Goal: Task Accomplishment & Management: Complete application form

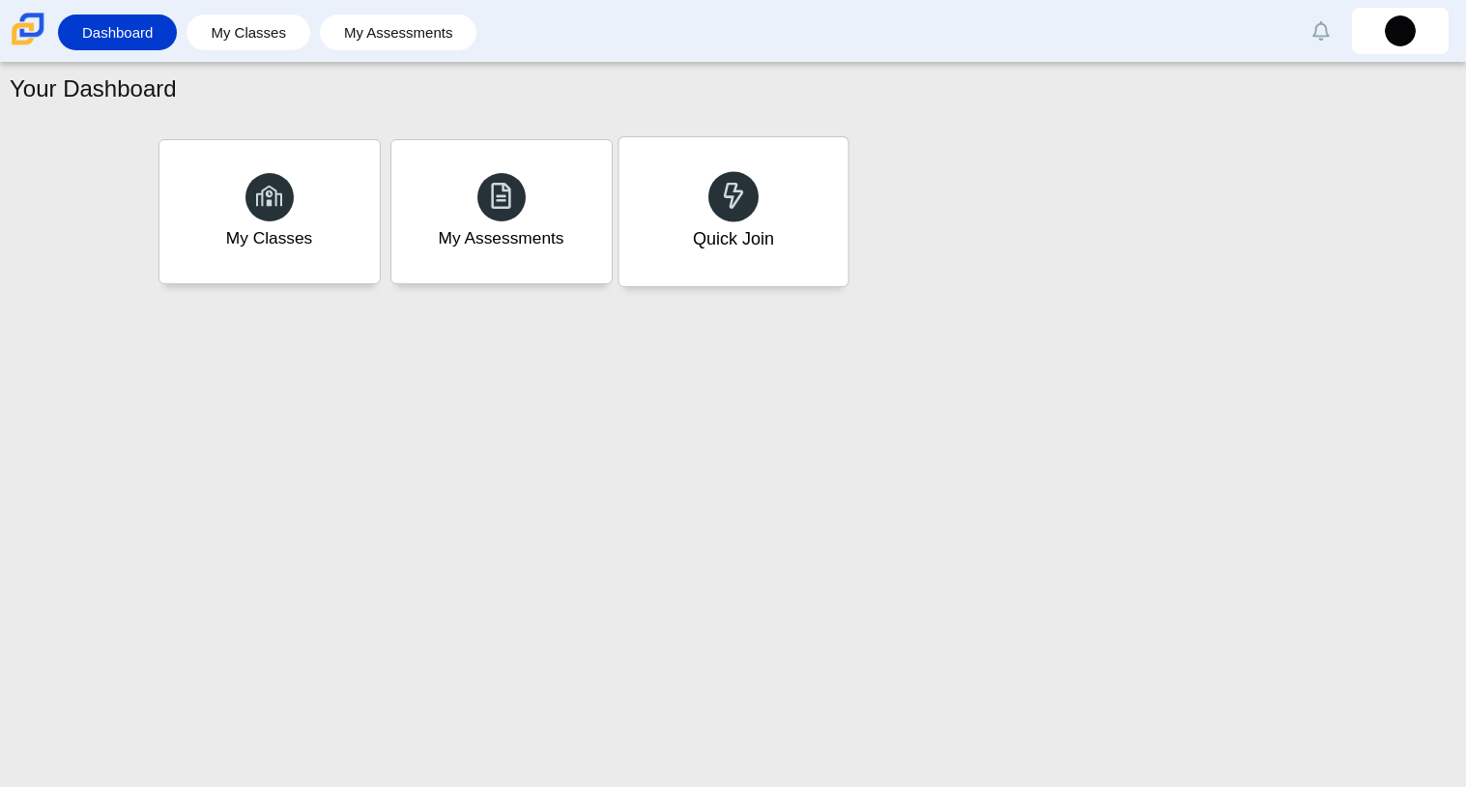
click at [726, 162] on div "Quick Join" at bounding box center [733, 211] width 229 height 149
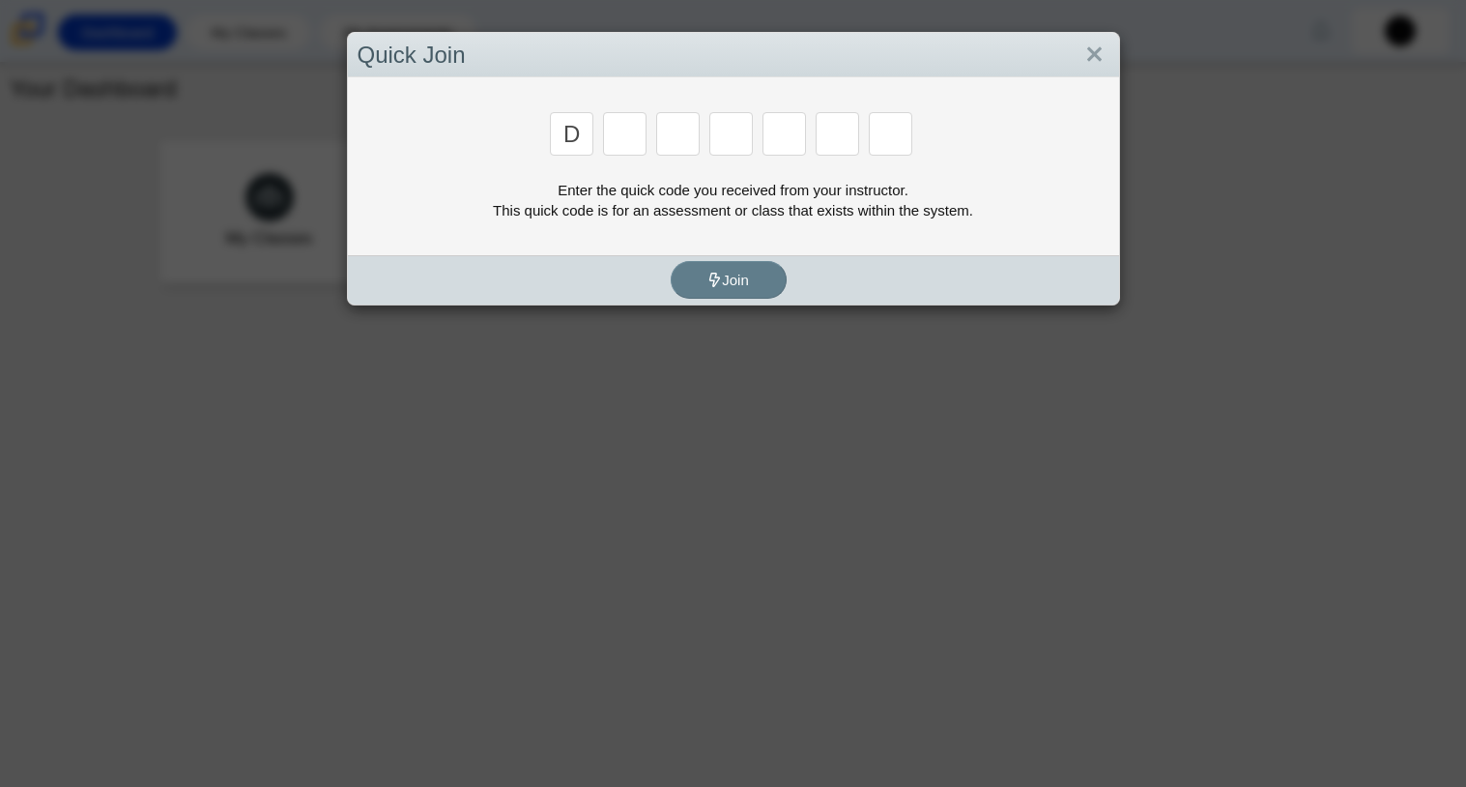
type input "d"
type input "a"
type input "w"
type input "n"
type input "a"
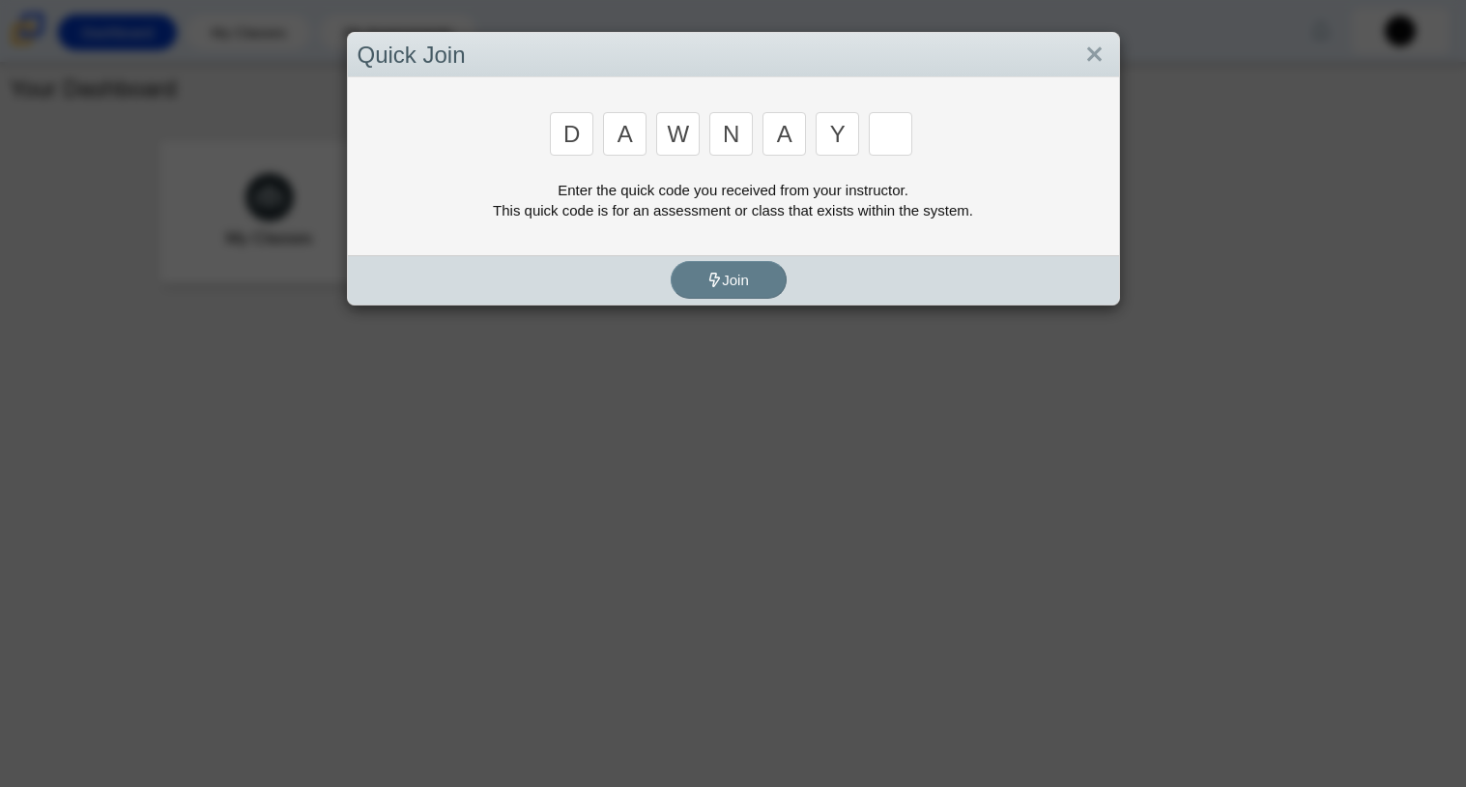
type input "y"
type input "3"
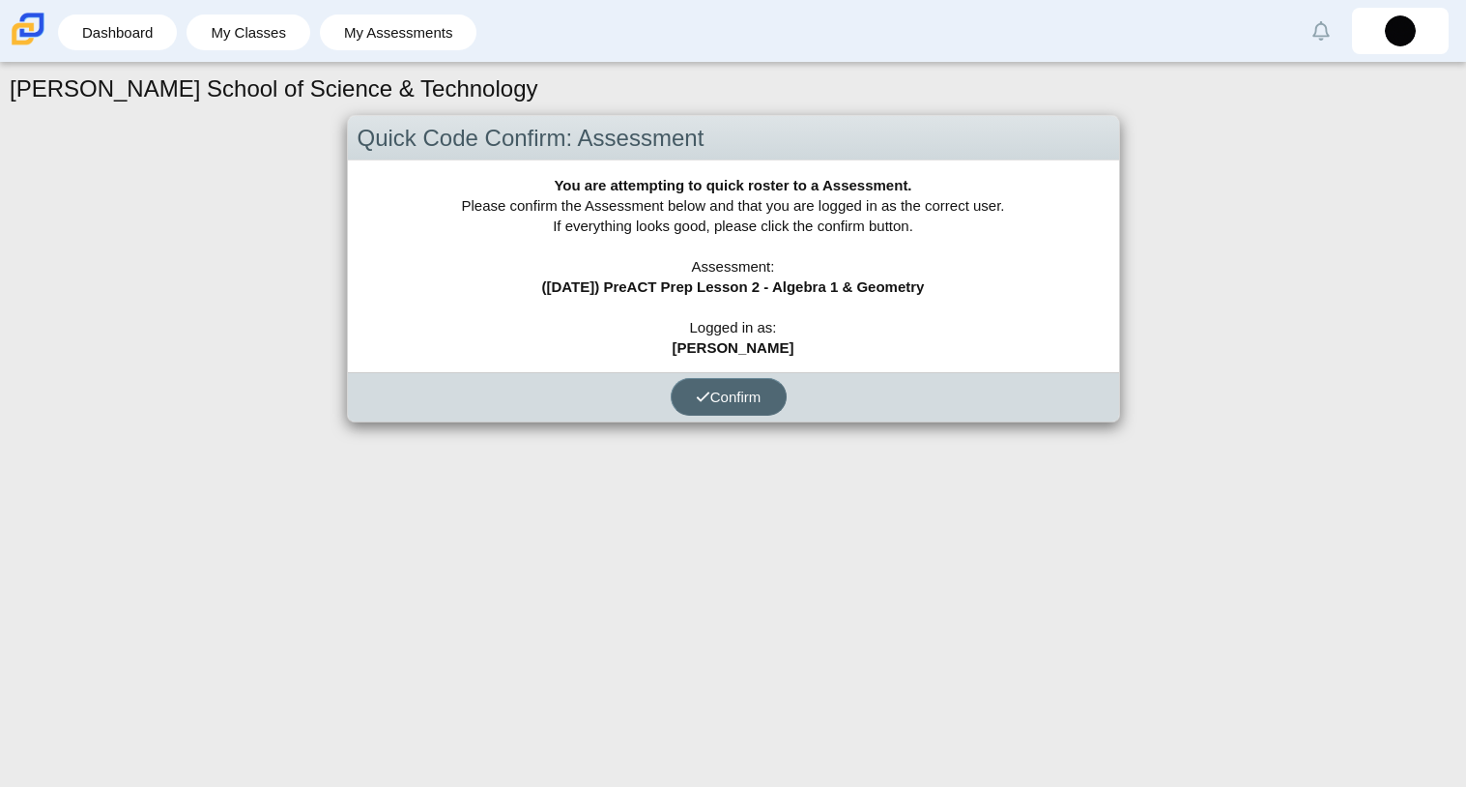
click at [726, 384] on button "Confirm" at bounding box center [729, 397] width 116 height 38
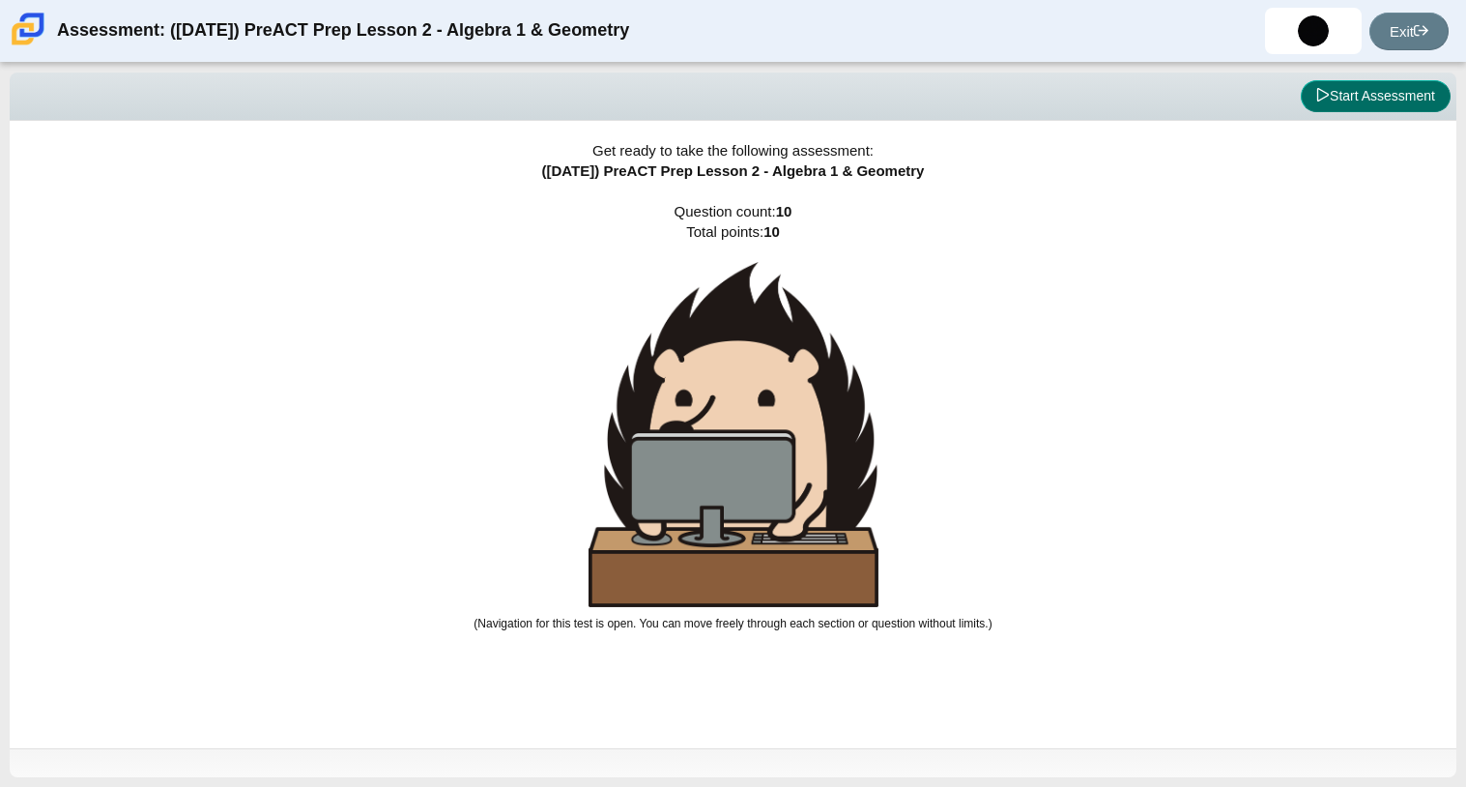
click at [1351, 93] on button "Start Assessment" at bounding box center [1376, 96] width 150 height 33
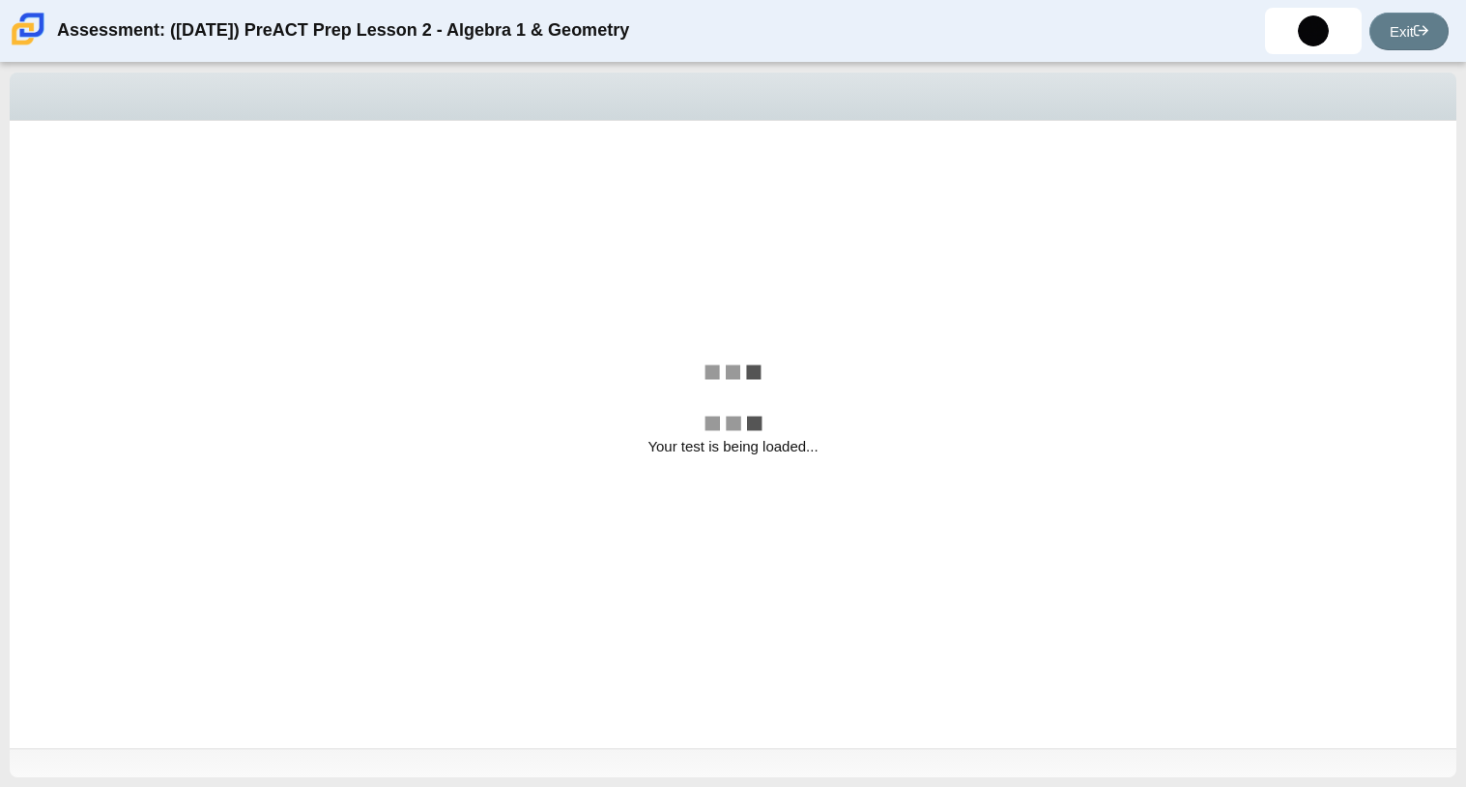
select select "bbf5d072-3e0b-44c4-9a12-6e7c9033f65b"
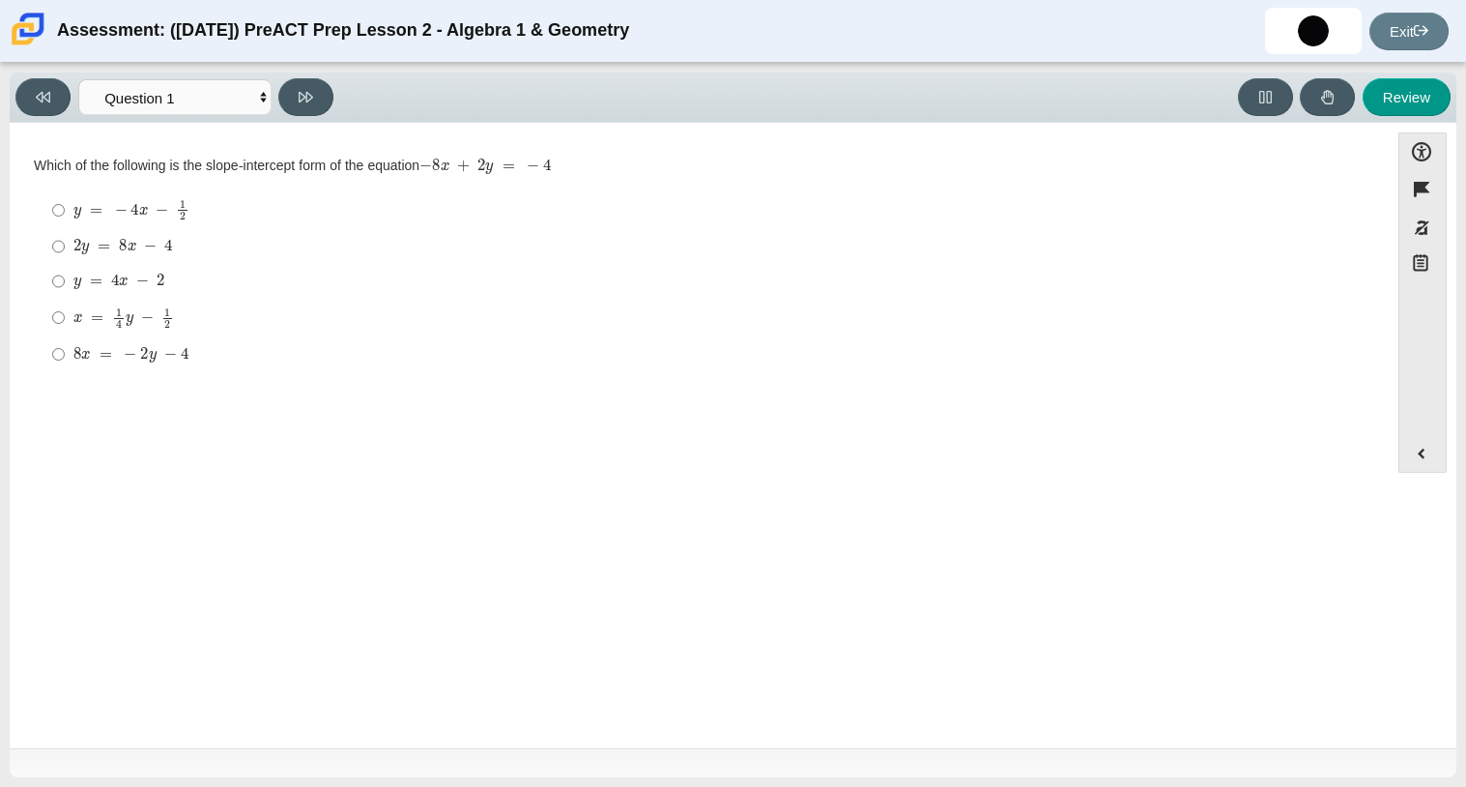
click at [161, 239] on mjx-math "Assessment items" at bounding box center [123, 247] width 100 height 16
click at [65, 239] on input "2 y = 8 x − 4 2 y = 8 x − 4" at bounding box center [58, 246] width 13 height 35
radio input "true"
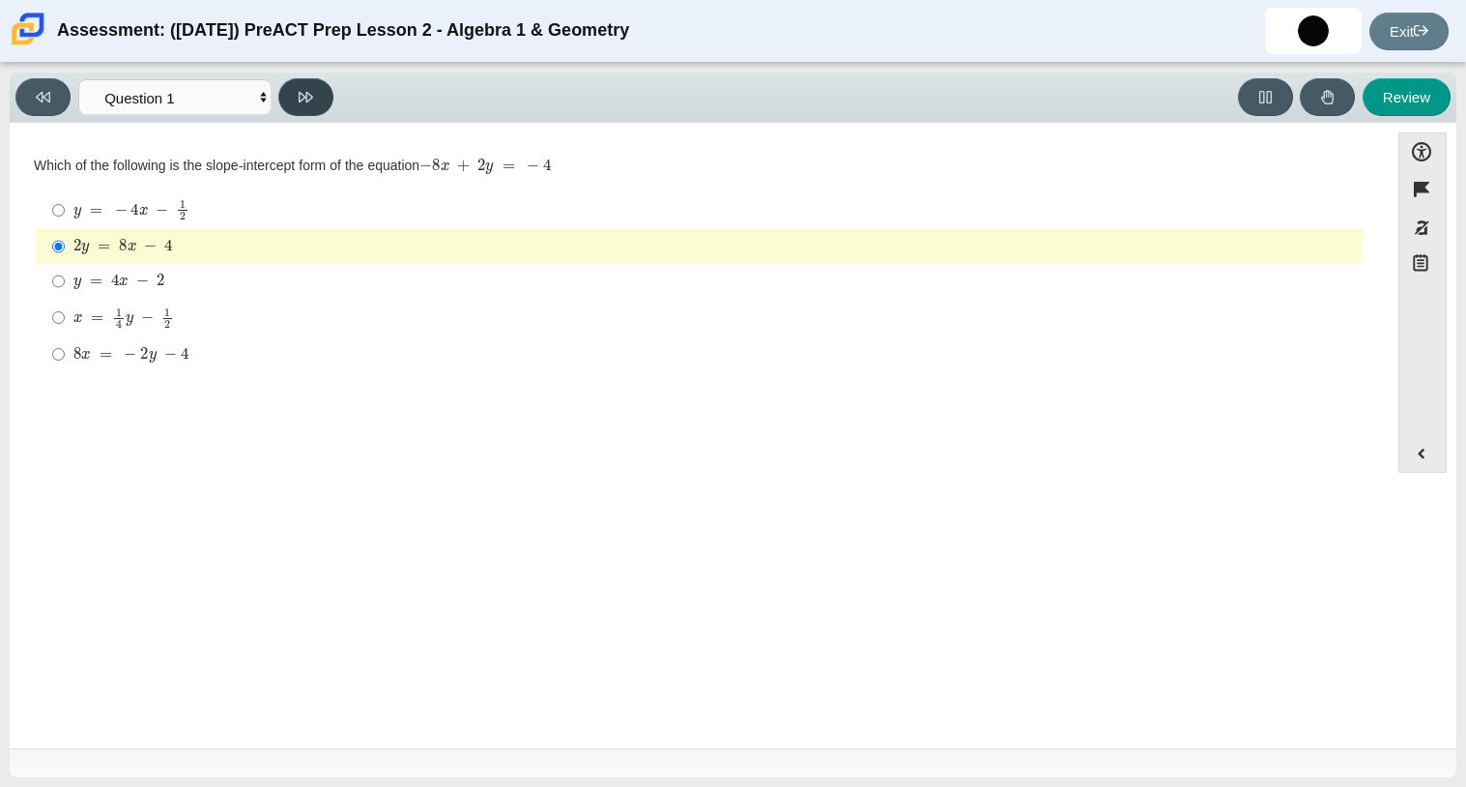
click at [325, 100] on button at bounding box center [305, 97] width 55 height 38
select select "14773eaf-2ca1-47ae-afe7-a624a56f34b3"
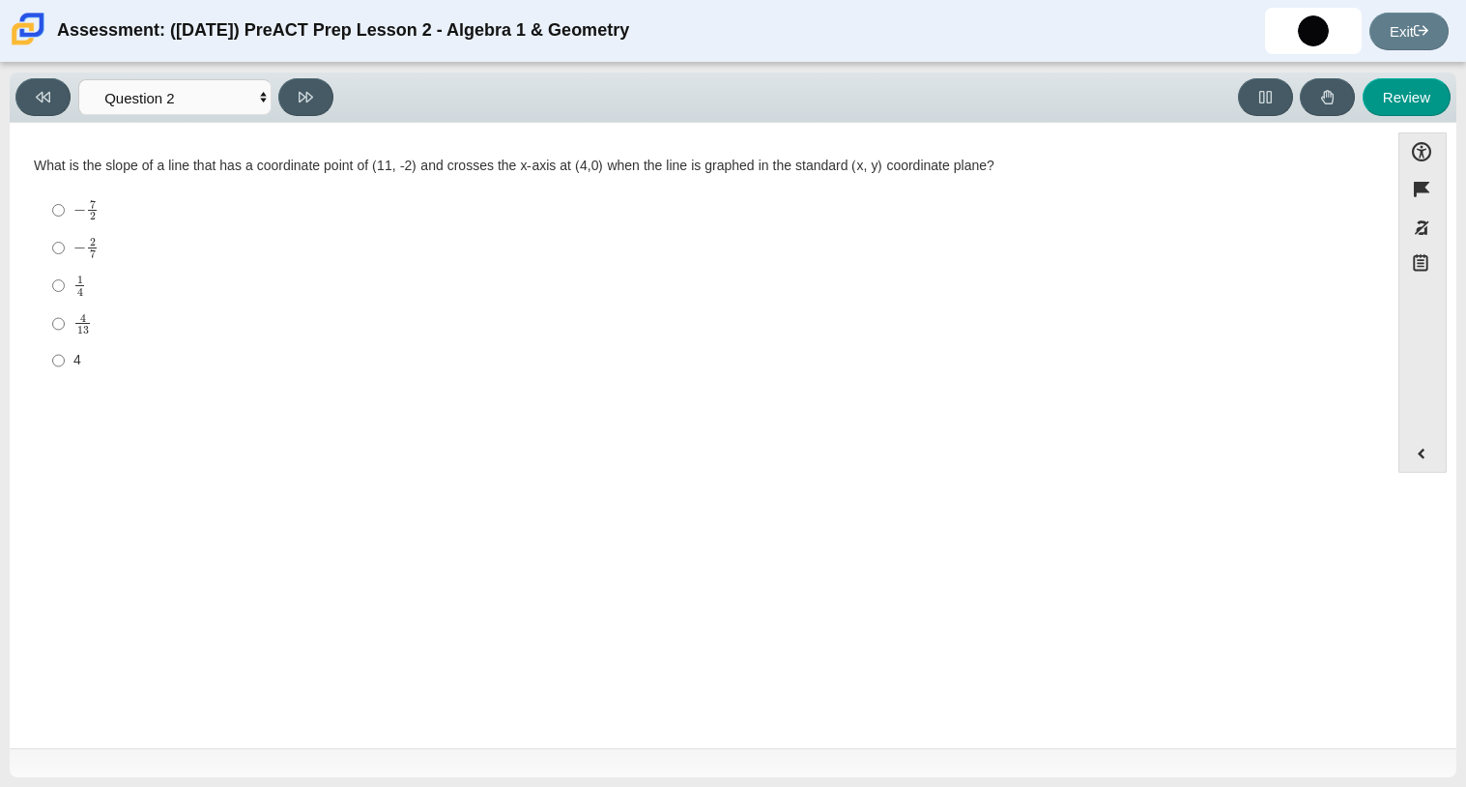
click at [69, 229] on label "− 2 7 negative 2 sevenths" at bounding box center [701, 248] width 1324 height 38
click at [65, 229] on input "− 2 7 negative 2 sevenths" at bounding box center [58, 248] width 13 height 38
radio input "true"
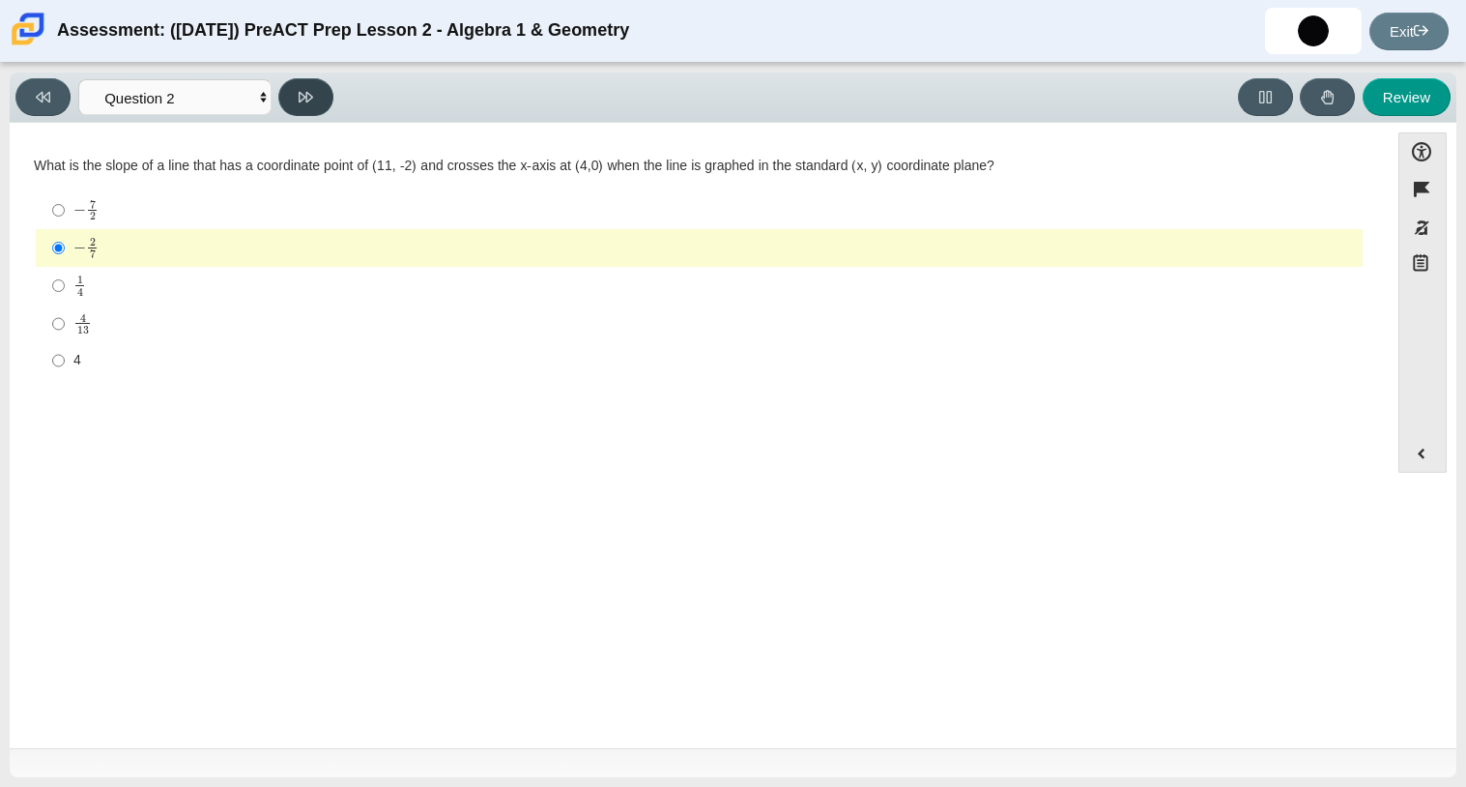
click at [324, 94] on button at bounding box center [305, 97] width 55 height 38
select select "ed62e223-81bd-4cbf-ab48-ab975844bd1f"
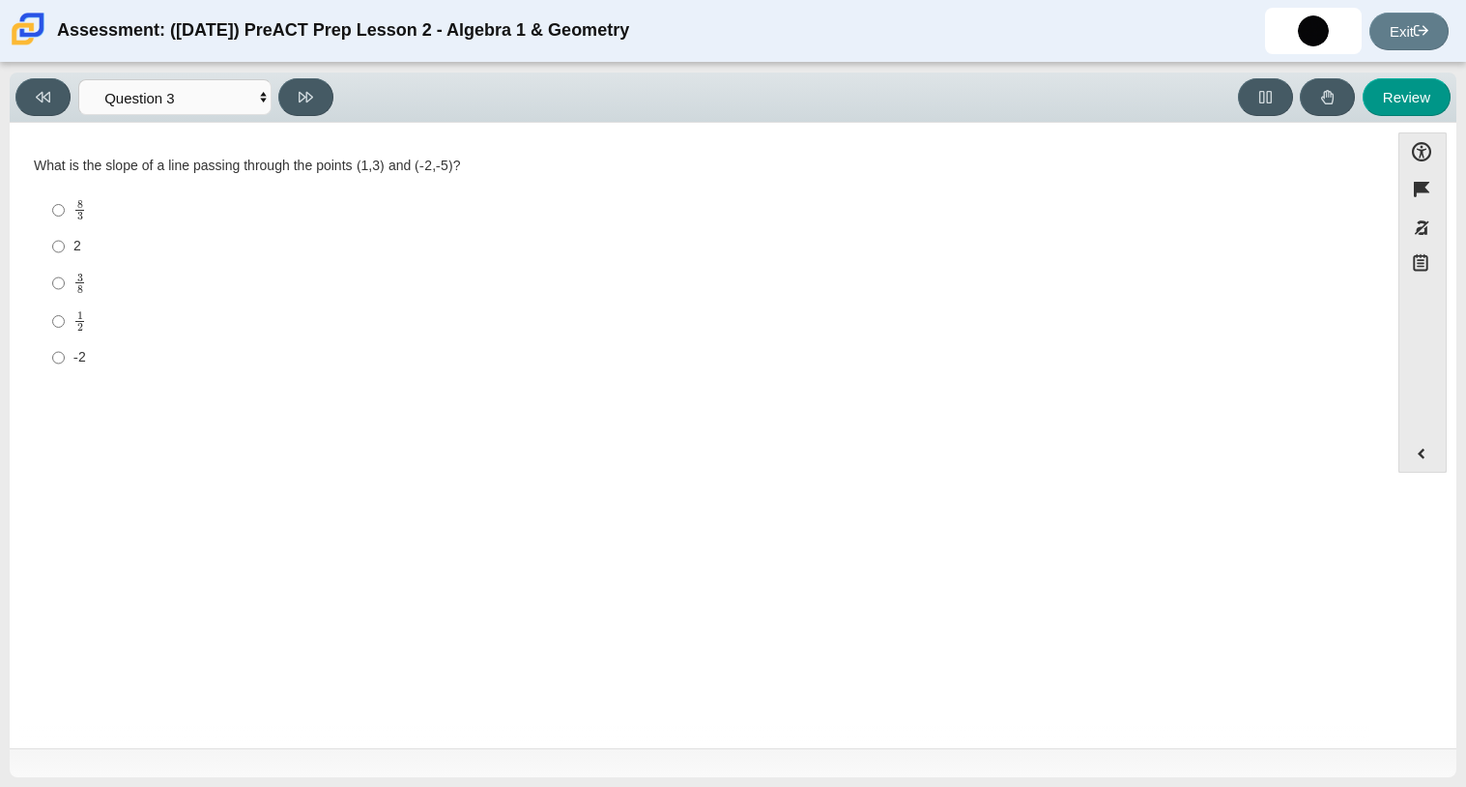
click at [74, 290] on mjx-frac "Assessment items" at bounding box center [79, 284] width 13 height 20
click at [65, 290] on input "3 8 3 eighths" at bounding box center [58, 283] width 13 height 38
radio input "true"
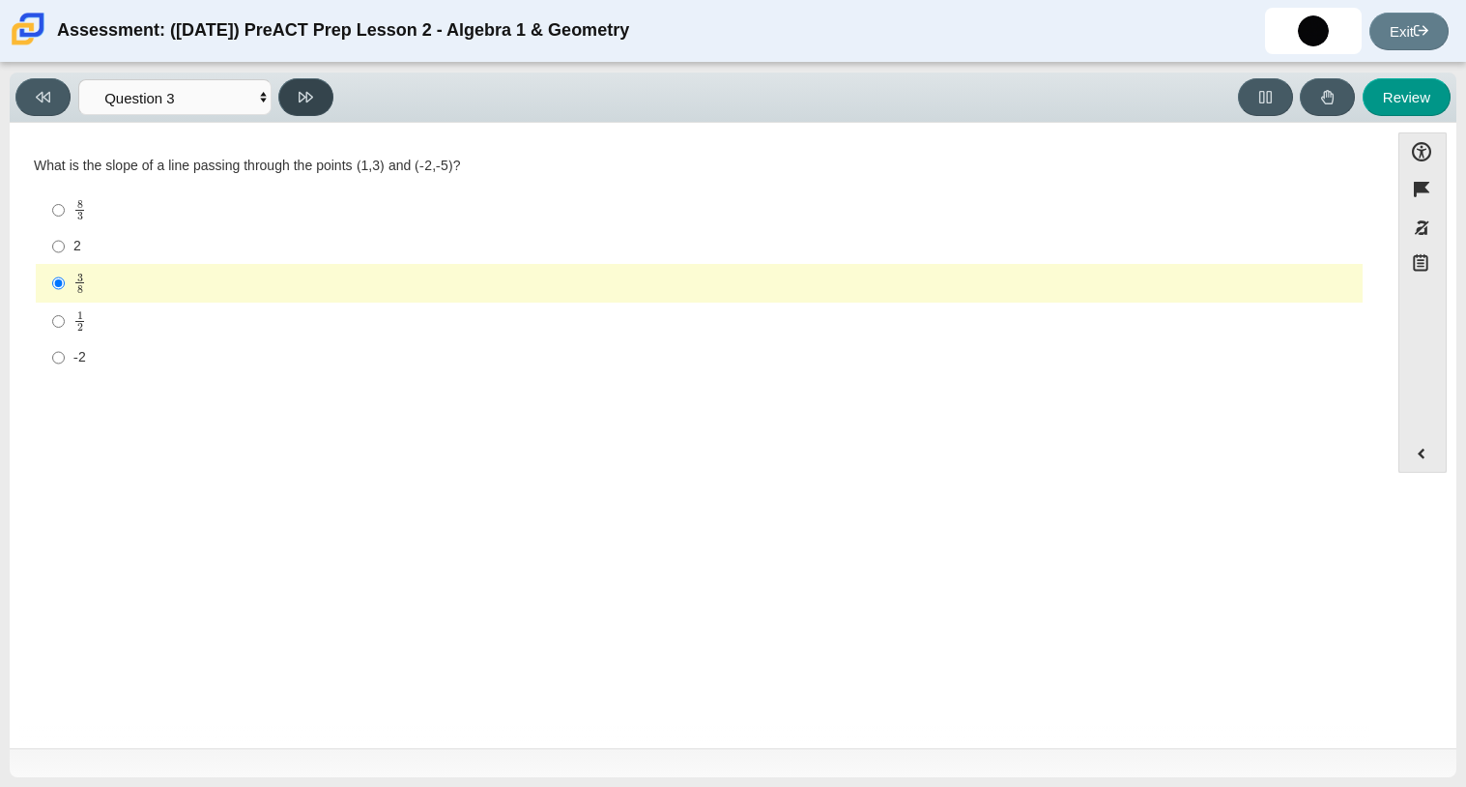
click at [307, 90] on icon at bounding box center [306, 97] width 14 height 14
select select "89427bb7-e313-4f00-988f-8b8255897029"
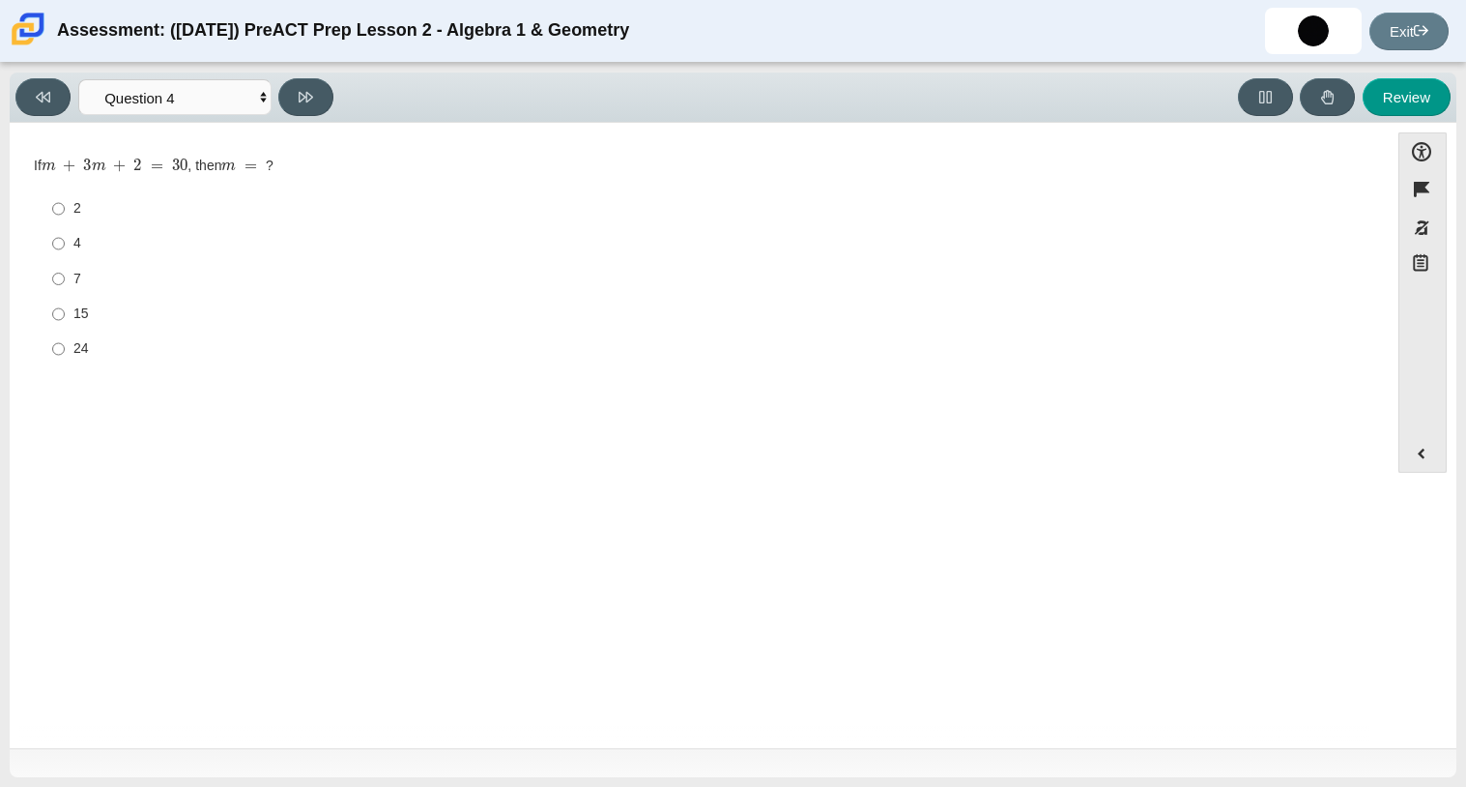
click at [78, 316] on div "15" at bounding box center [714, 313] width 1282 height 19
click at [65, 316] on input "15 15" at bounding box center [58, 314] width 13 height 35
radio input "true"
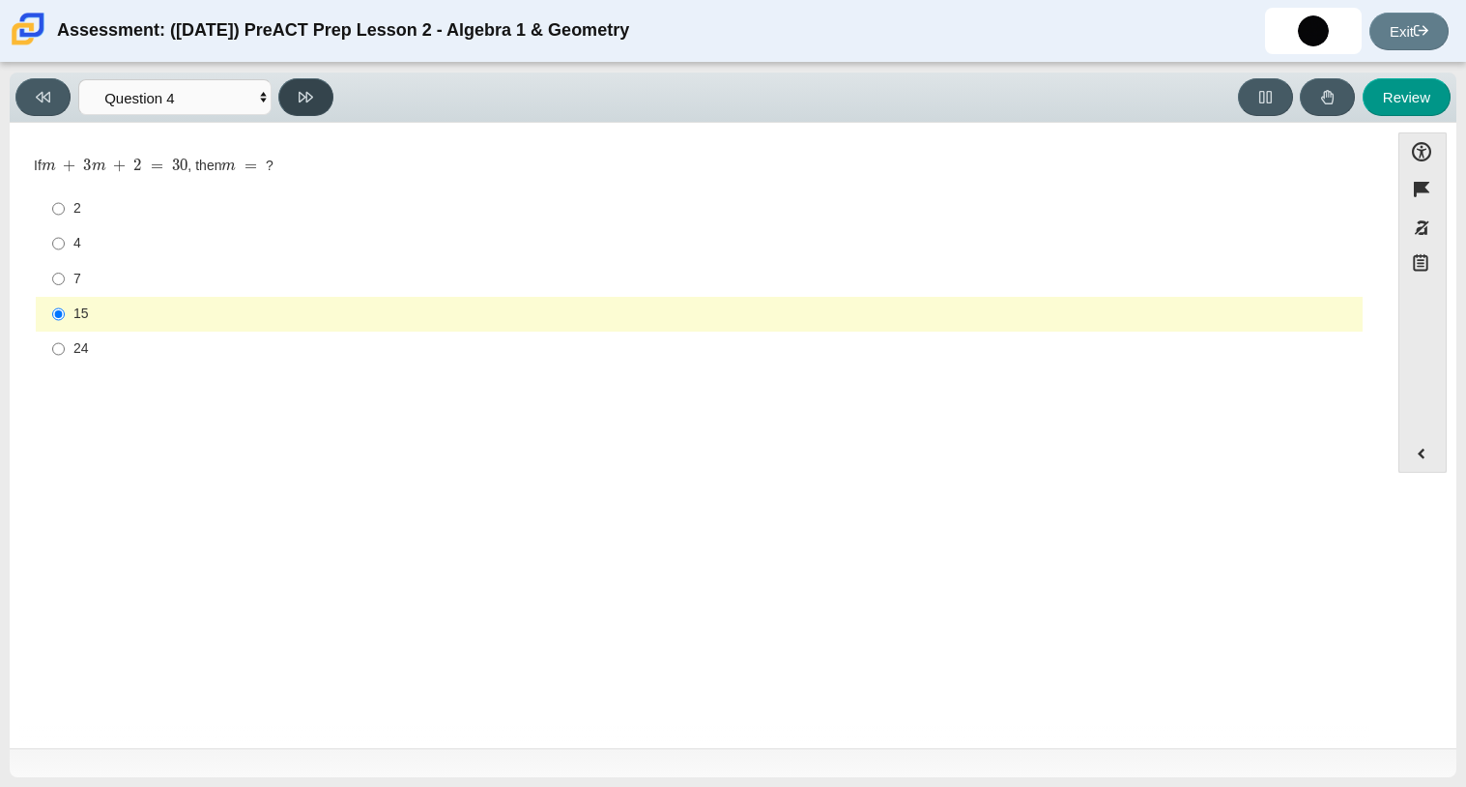
click at [308, 90] on icon at bounding box center [306, 97] width 14 height 14
select select "96b71634-eacb-4f7e-8aef-411727d9bcba"
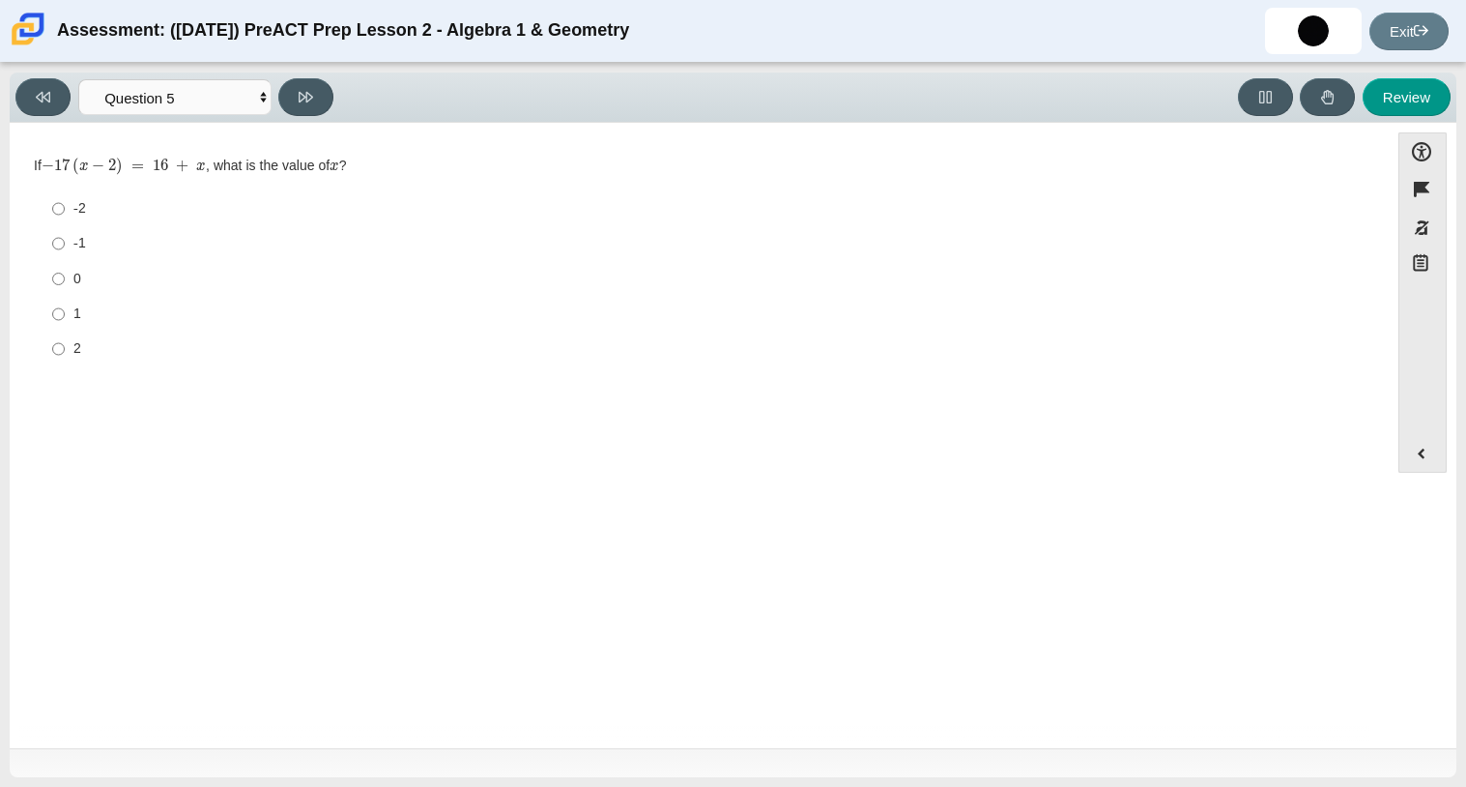
click at [79, 208] on div "-2" at bounding box center [714, 208] width 1282 height 19
click at [65, 208] on input "-2 -2" at bounding box center [58, 208] width 13 height 35
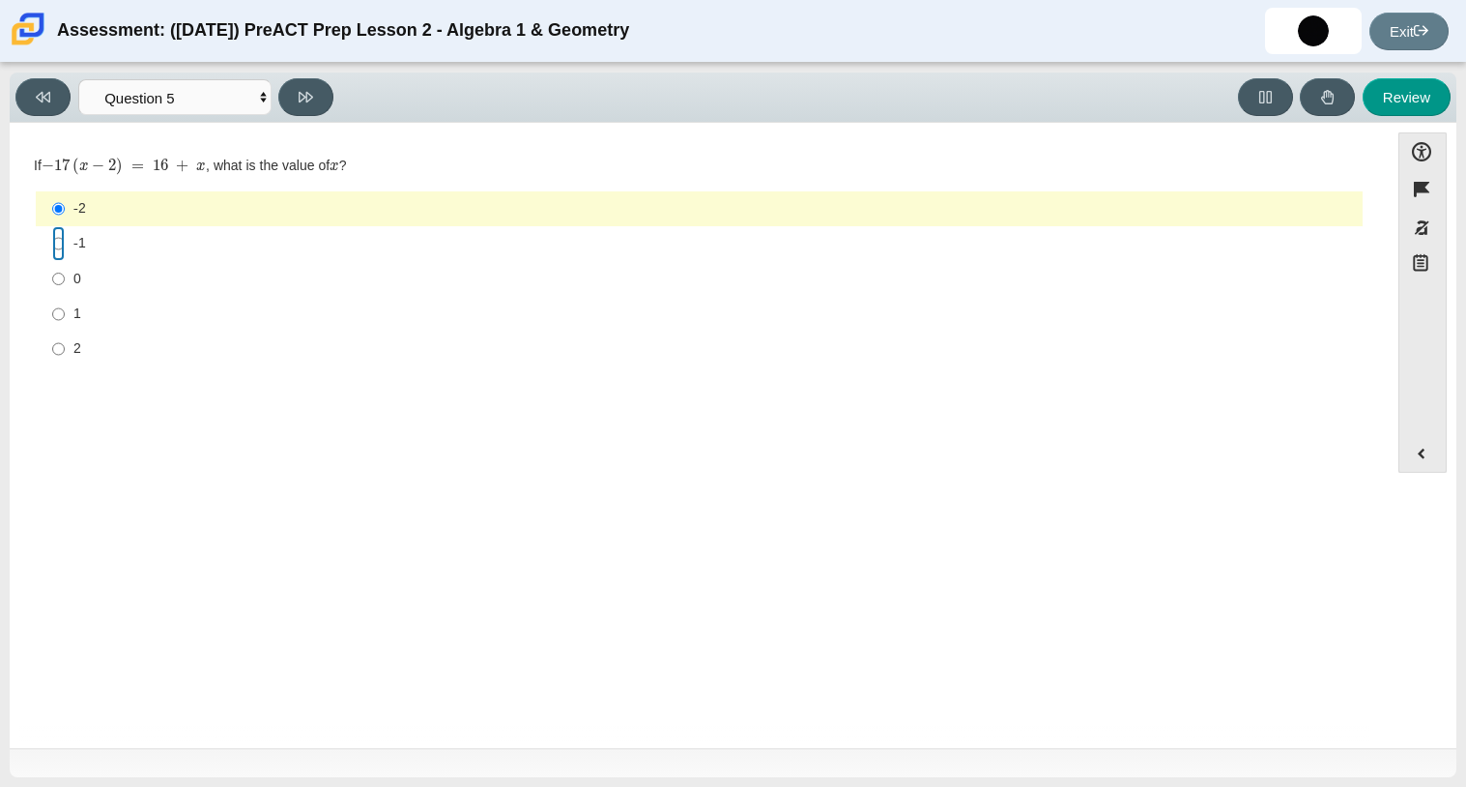
radio input "false"
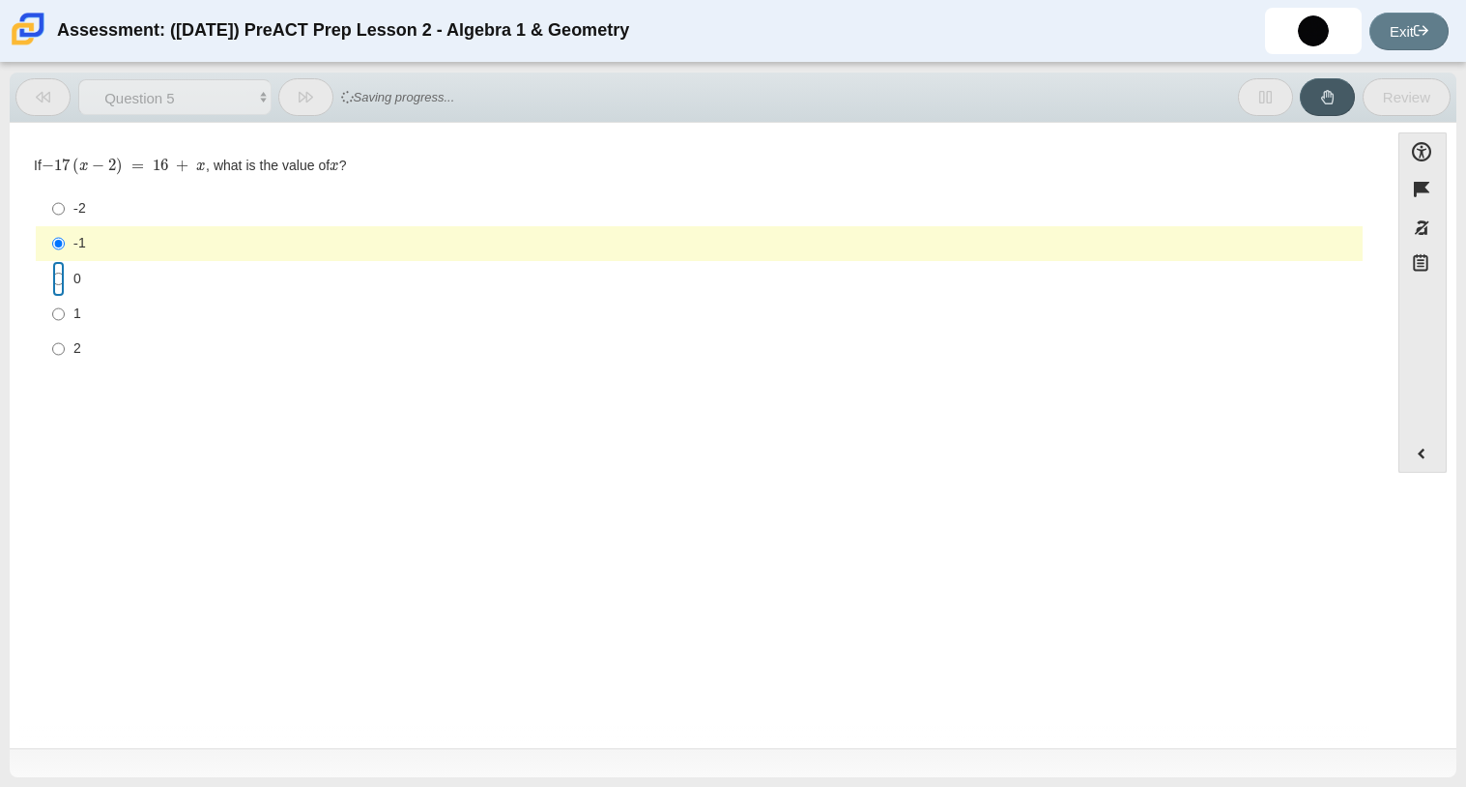
radio input "false"
radio input "true"
radio input "false"
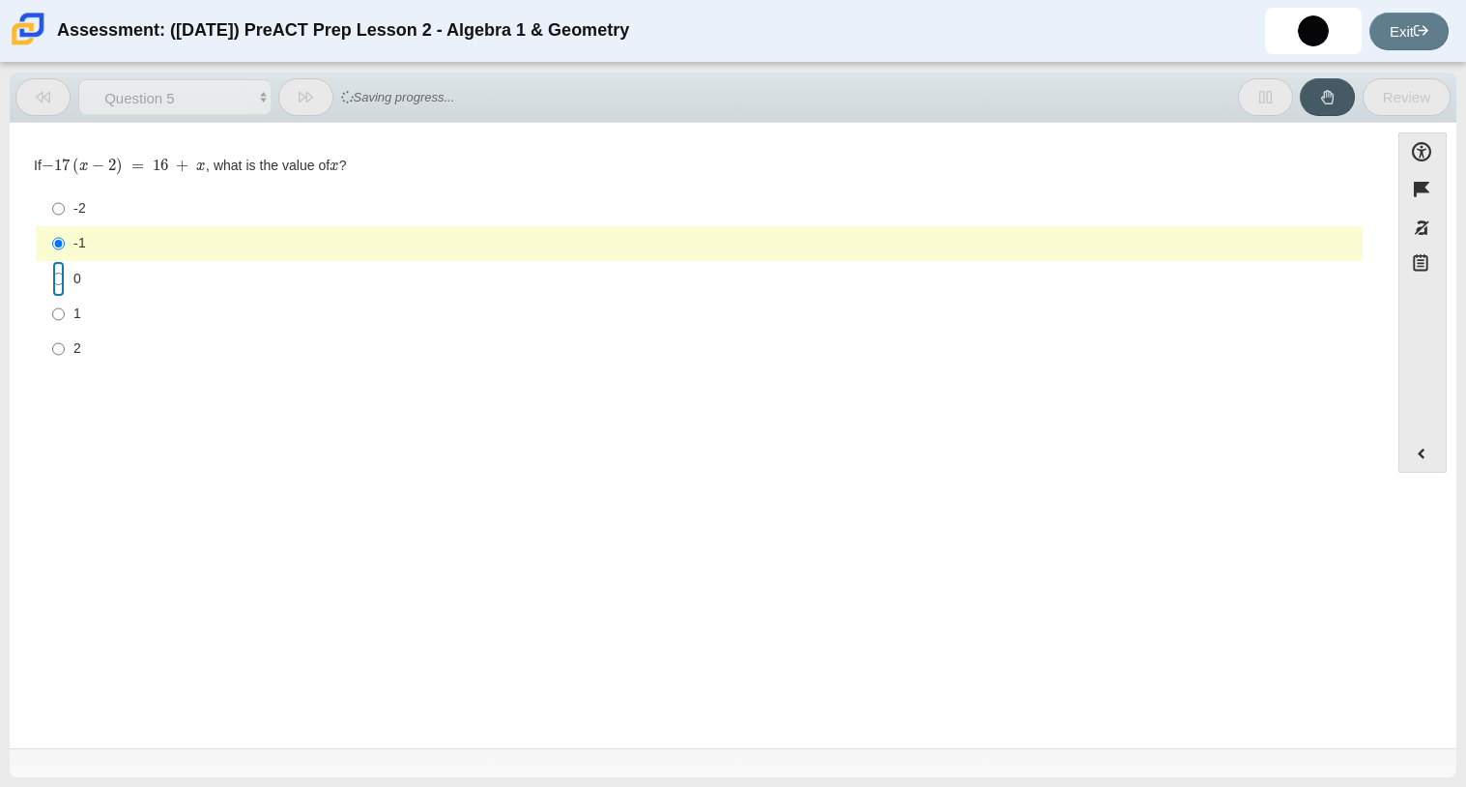
radio input "false"
radio input "true"
radio input "false"
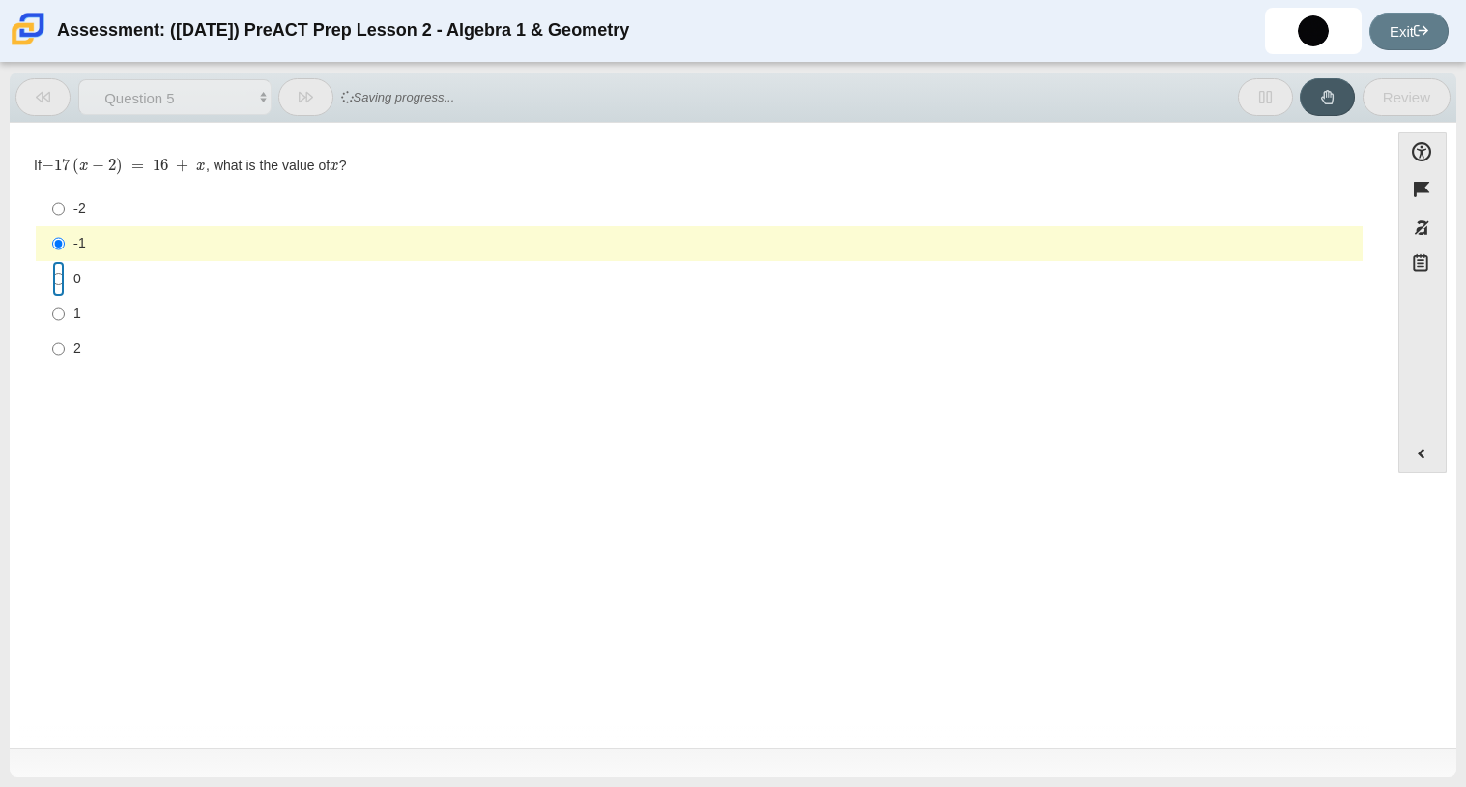
radio input "false"
radio input "true"
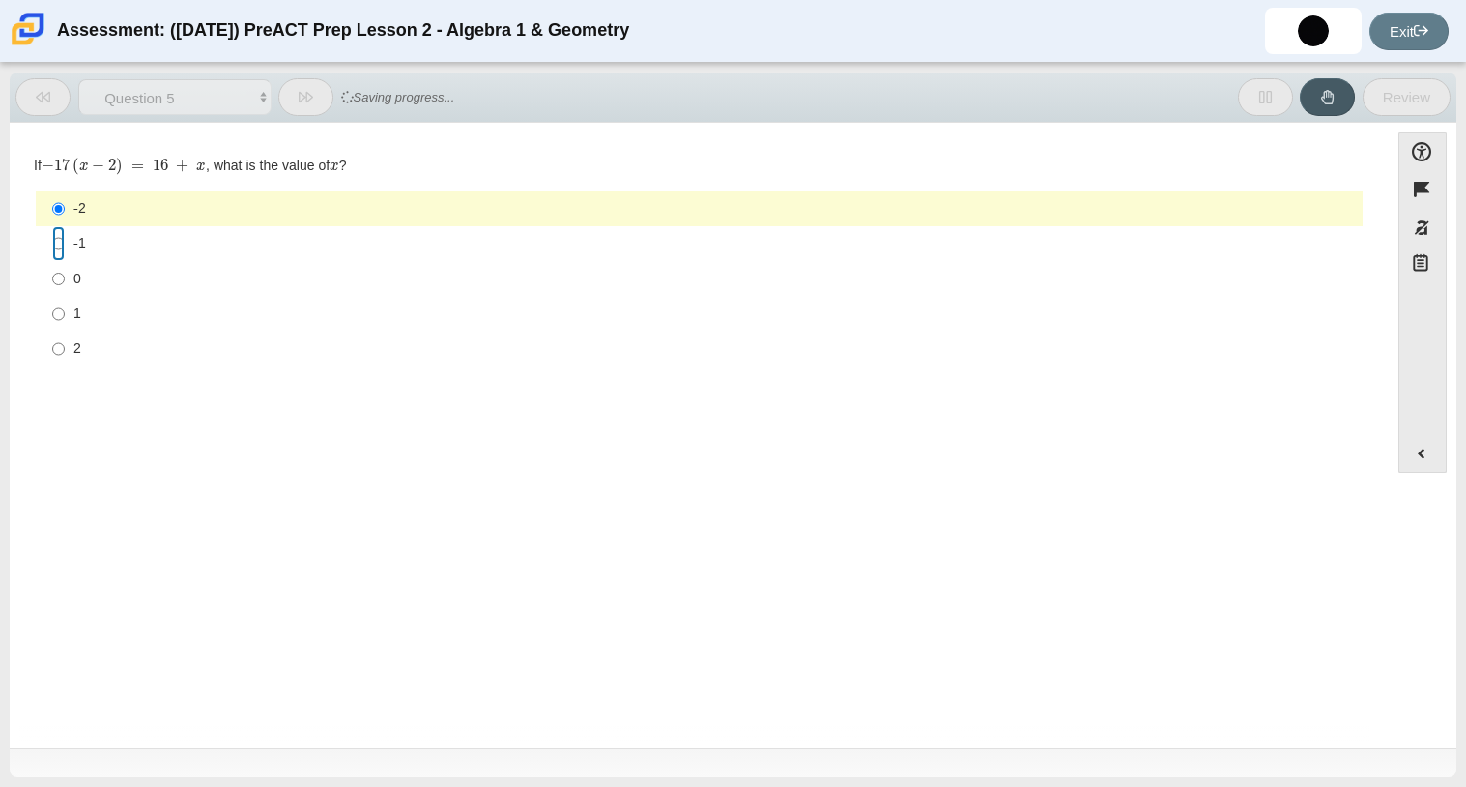
radio input "false"
radio input "true"
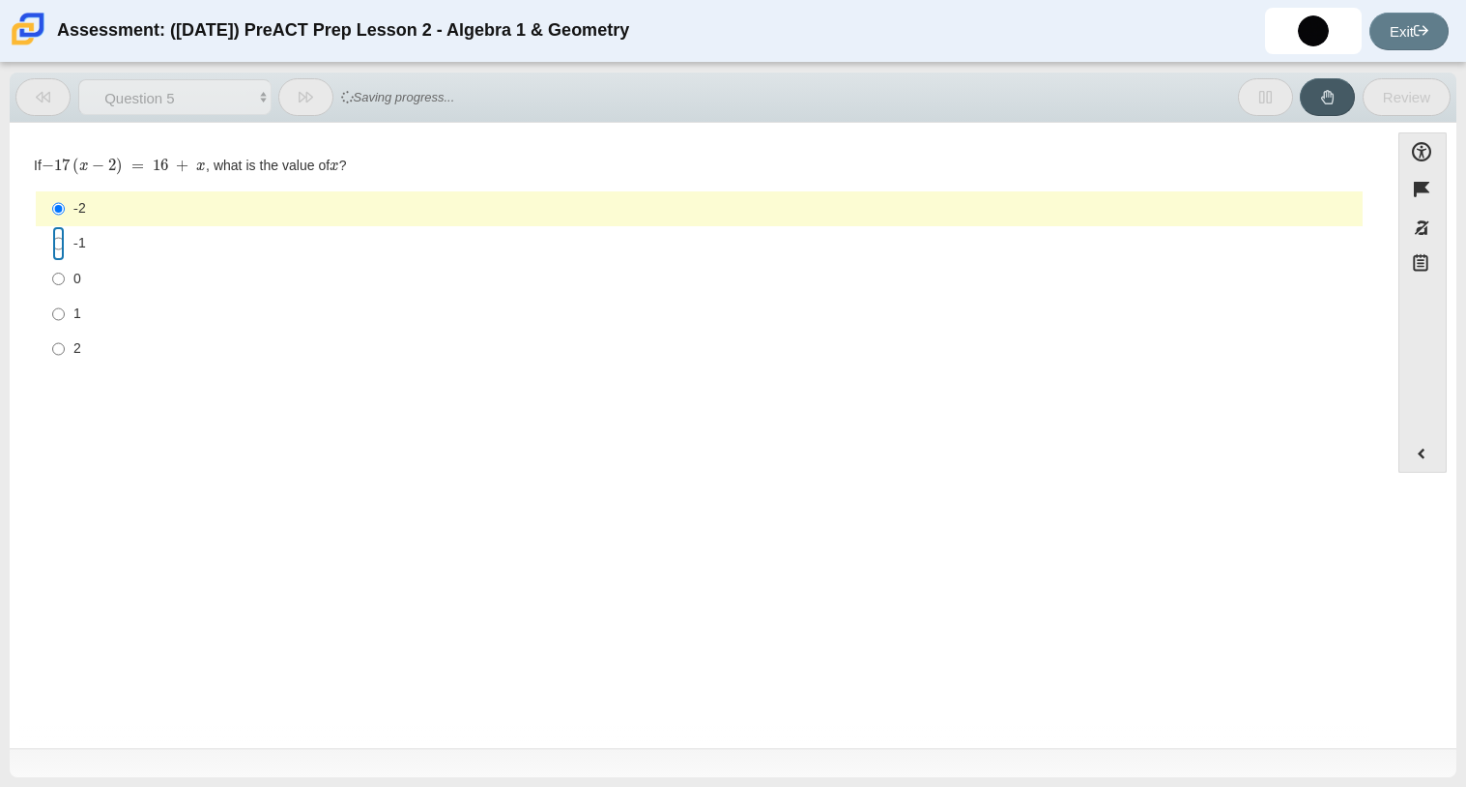
radio input "false"
radio input "true"
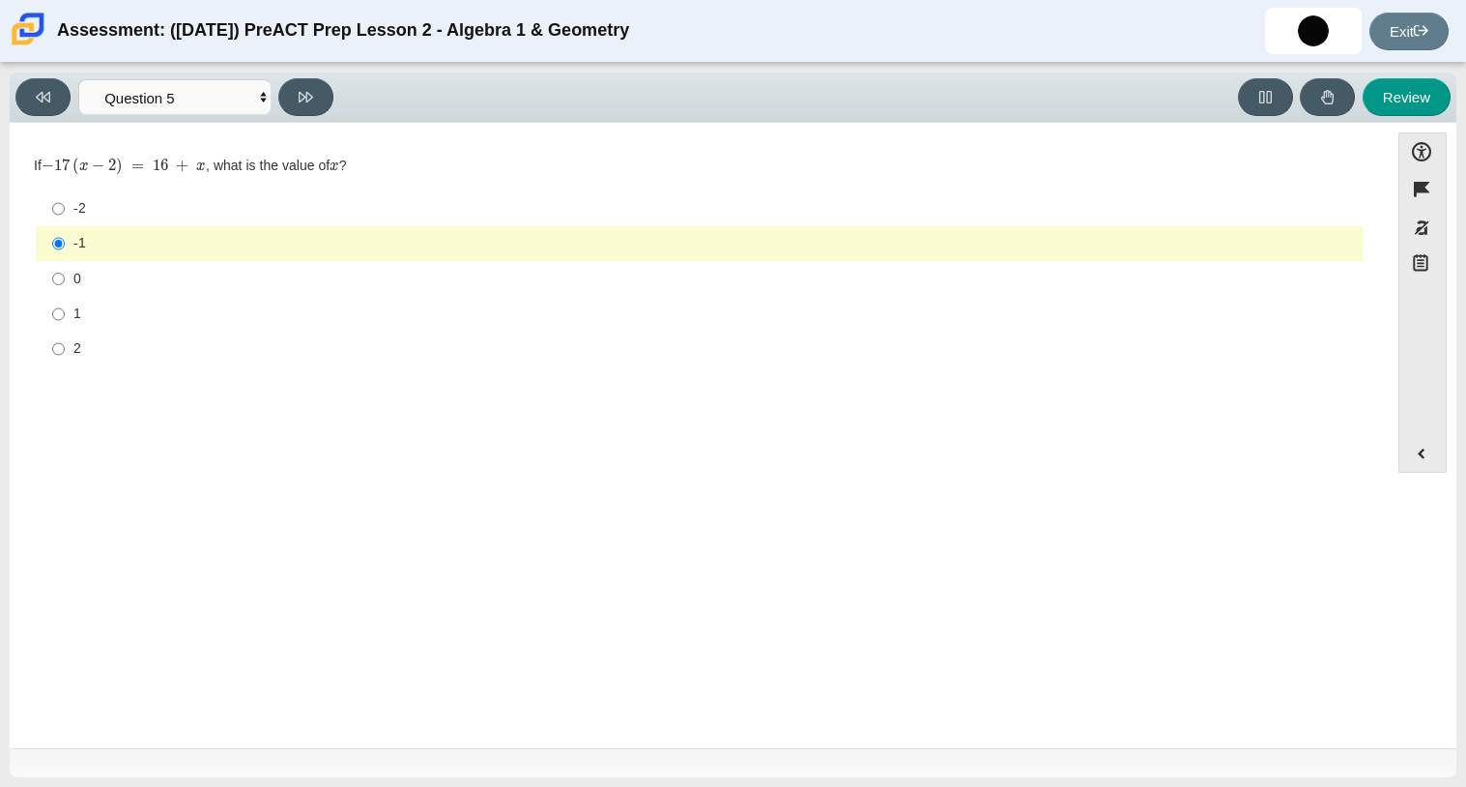
click at [106, 254] on label "-1 -1" at bounding box center [701, 243] width 1324 height 35
click at [65, 254] on input "-1 -1" at bounding box center [58, 243] width 13 height 35
click at [316, 101] on button at bounding box center [305, 97] width 55 height 38
select select "97f4f5fa-a52e-4fed-af51-565bfcdf47cb"
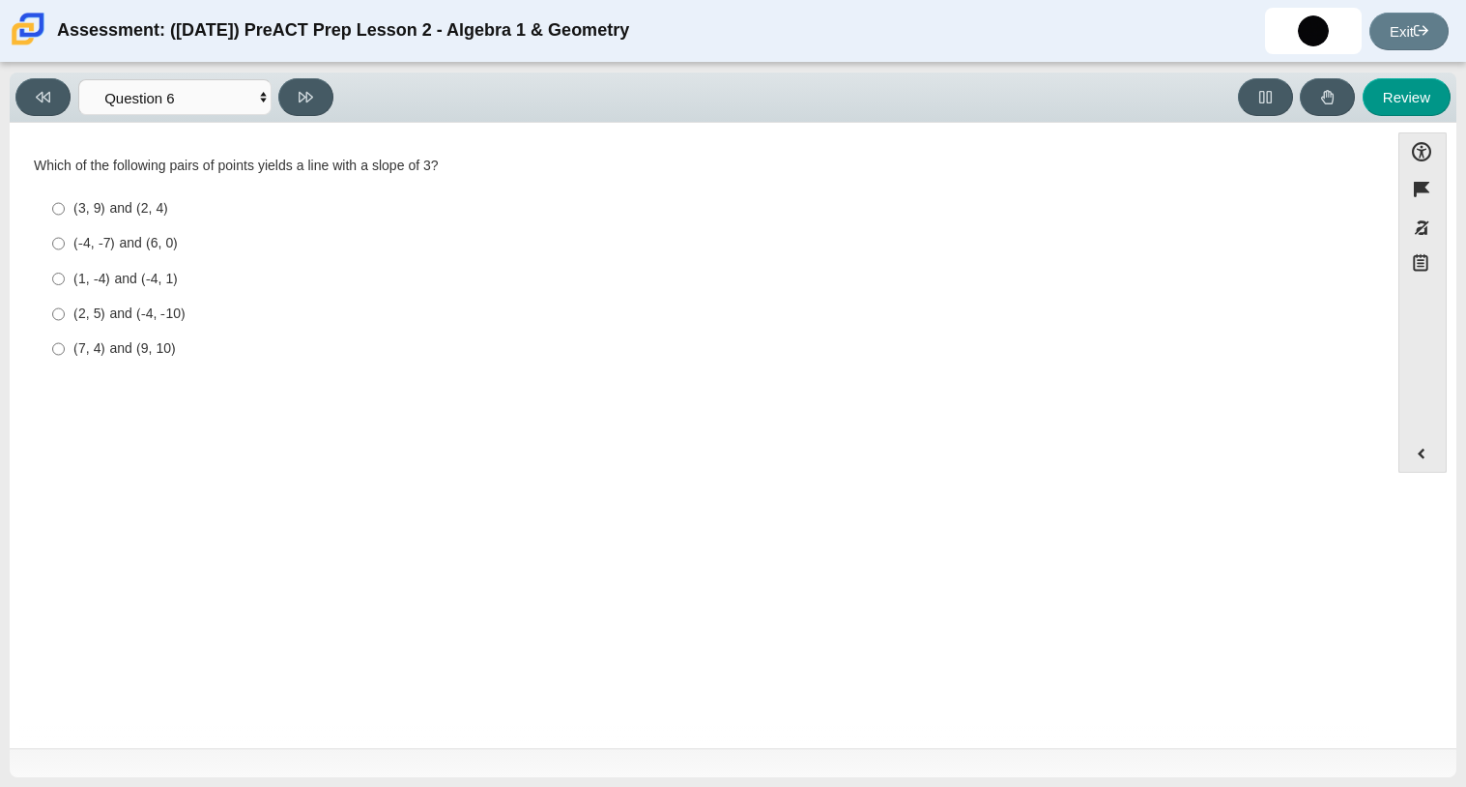
click at [114, 206] on div "(3, 9) and (2, 4)" at bounding box center [714, 208] width 1282 height 19
click at [65, 206] on input "(3, 9) and (2, 4) (3, 9) and (2, 4)" at bounding box center [58, 208] width 13 height 35
radio input "true"
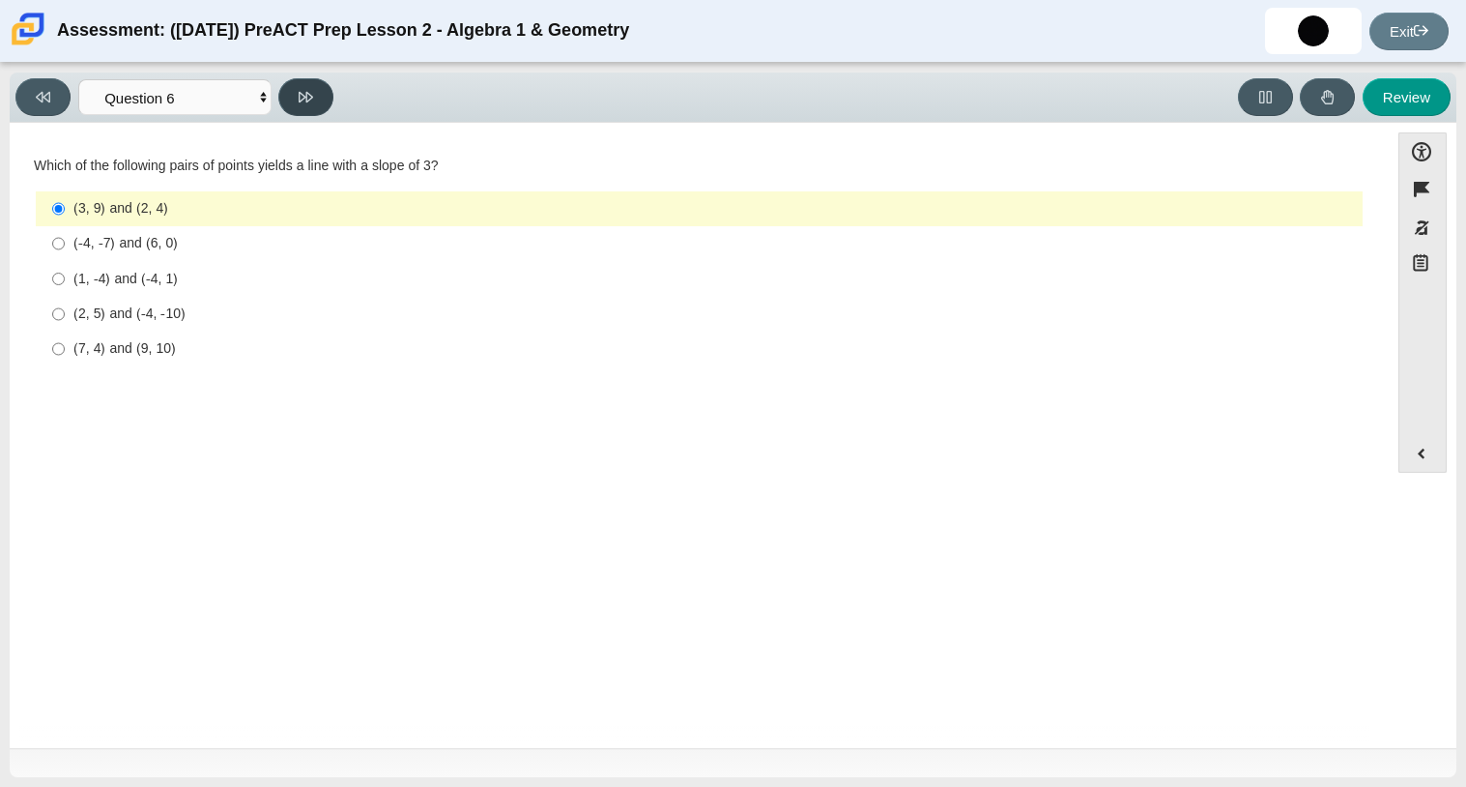
click at [306, 97] on icon at bounding box center [306, 97] width 14 height 11
select select "489dcffd-4e6a-49cf-a9d6-ad1d4a911a4e"
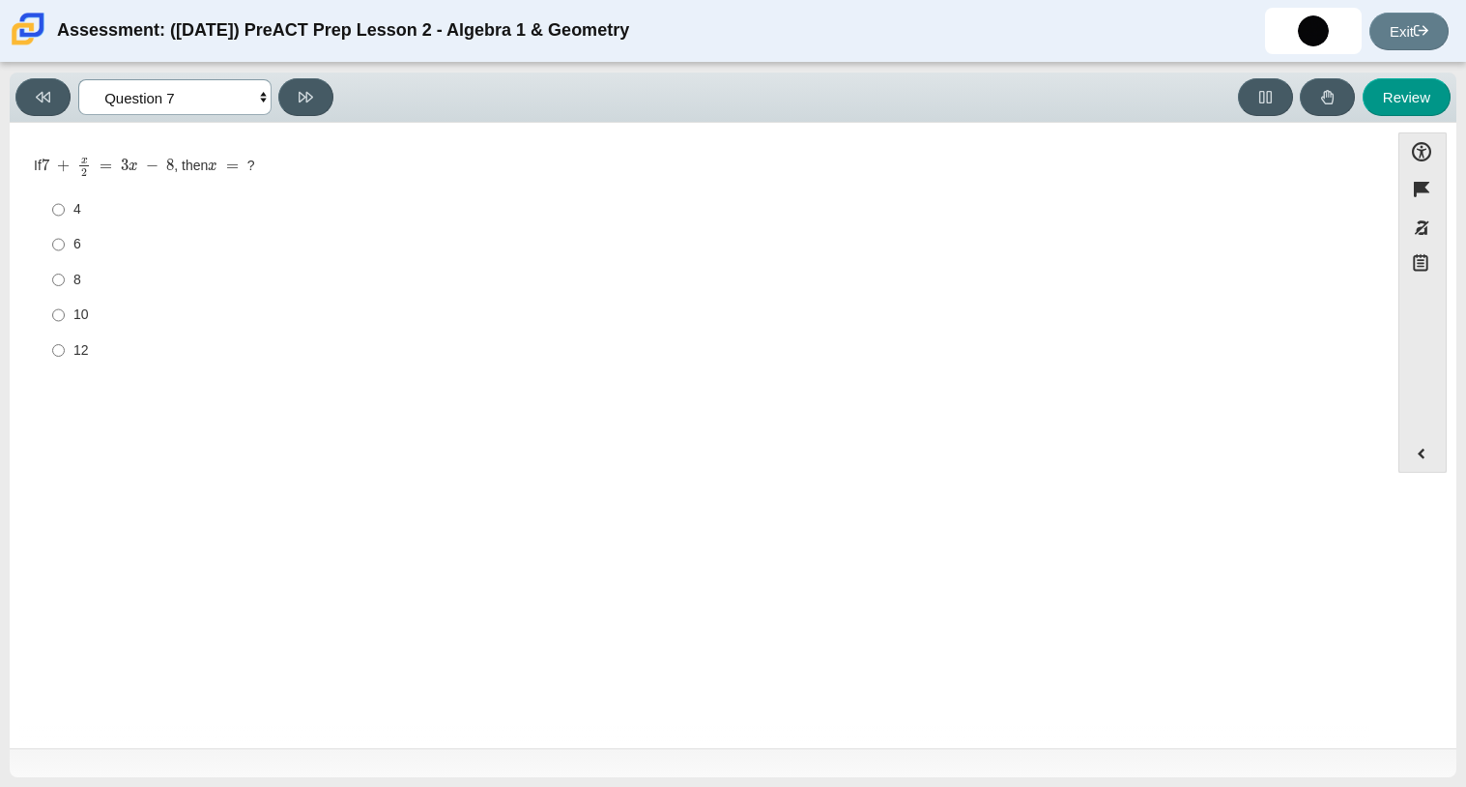
click at [232, 92] on select "Questions Question 1 Question 2 Question 3 Question 4 Question 5 Question 6 Que…" at bounding box center [174, 97] width 193 height 36
click at [586, 341] on div "12" at bounding box center [714, 350] width 1282 height 19
click at [65, 341] on input "12 12" at bounding box center [58, 349] width 13 height 35
radio input "true"
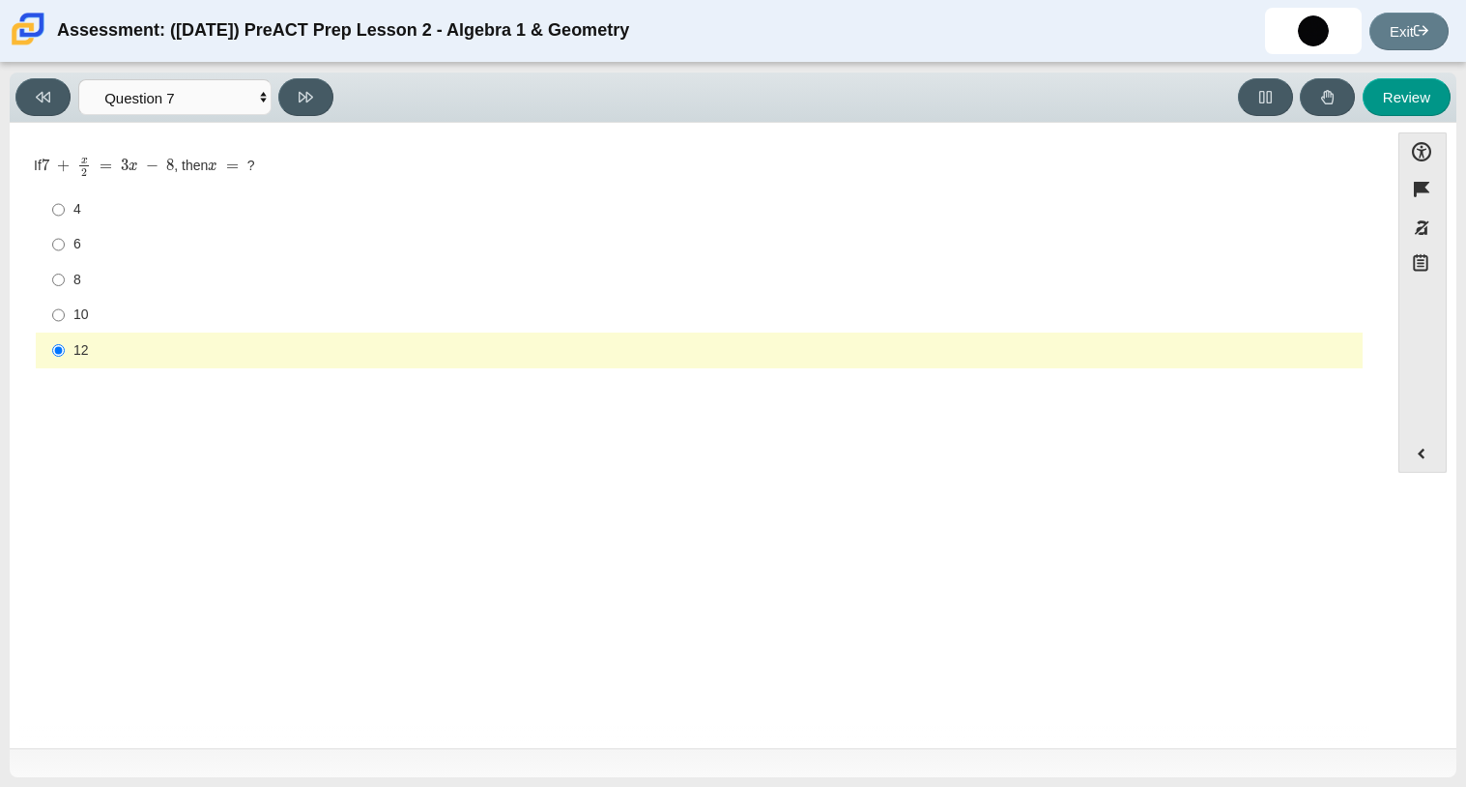
click at [127, 337] on label "12 12" at bounding box center [701, 349] width 1324 height 35
click at [65, 337] on input "12 12" at bounding box center [58, 349] width 13 height 35
click at [481, 424] on div "Question If 7 + x 2 = 3 x − 8 , then x = ? Responses 4 4 6 6 8 8 10 10 12 12" at bounding box center [699, 438] width 1360 height 603
click at [336, 180] on div "If 7 + x 2 = 3 x − 8 , then x = ? Responses 4 4 6 6 8 8 10 10 12 12" at bounding box center [699, 264] width 1331 height 214
click at [60, 350] on input "12 12" at bounding box center [58, 349] width 13 height 35
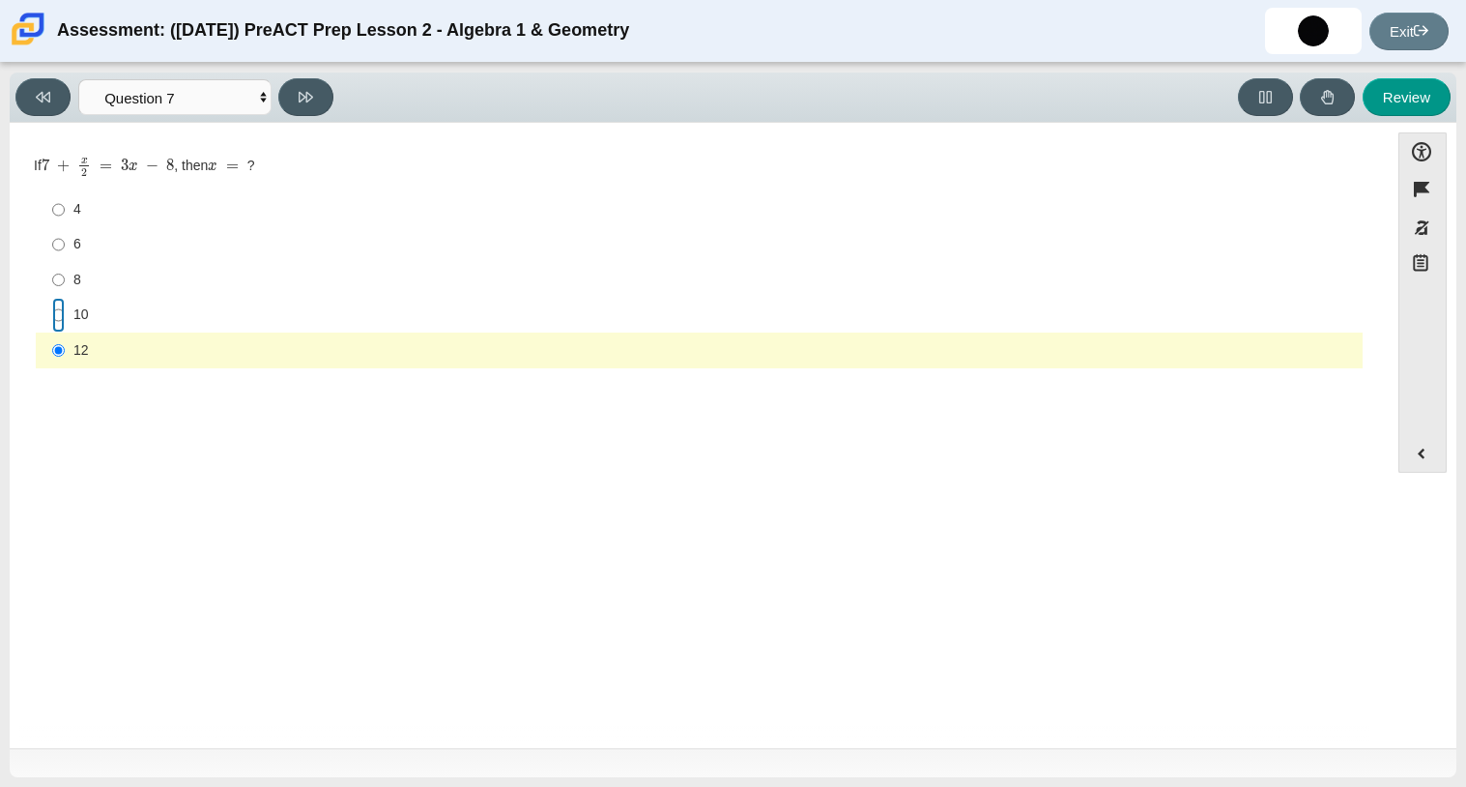
radio input "true"
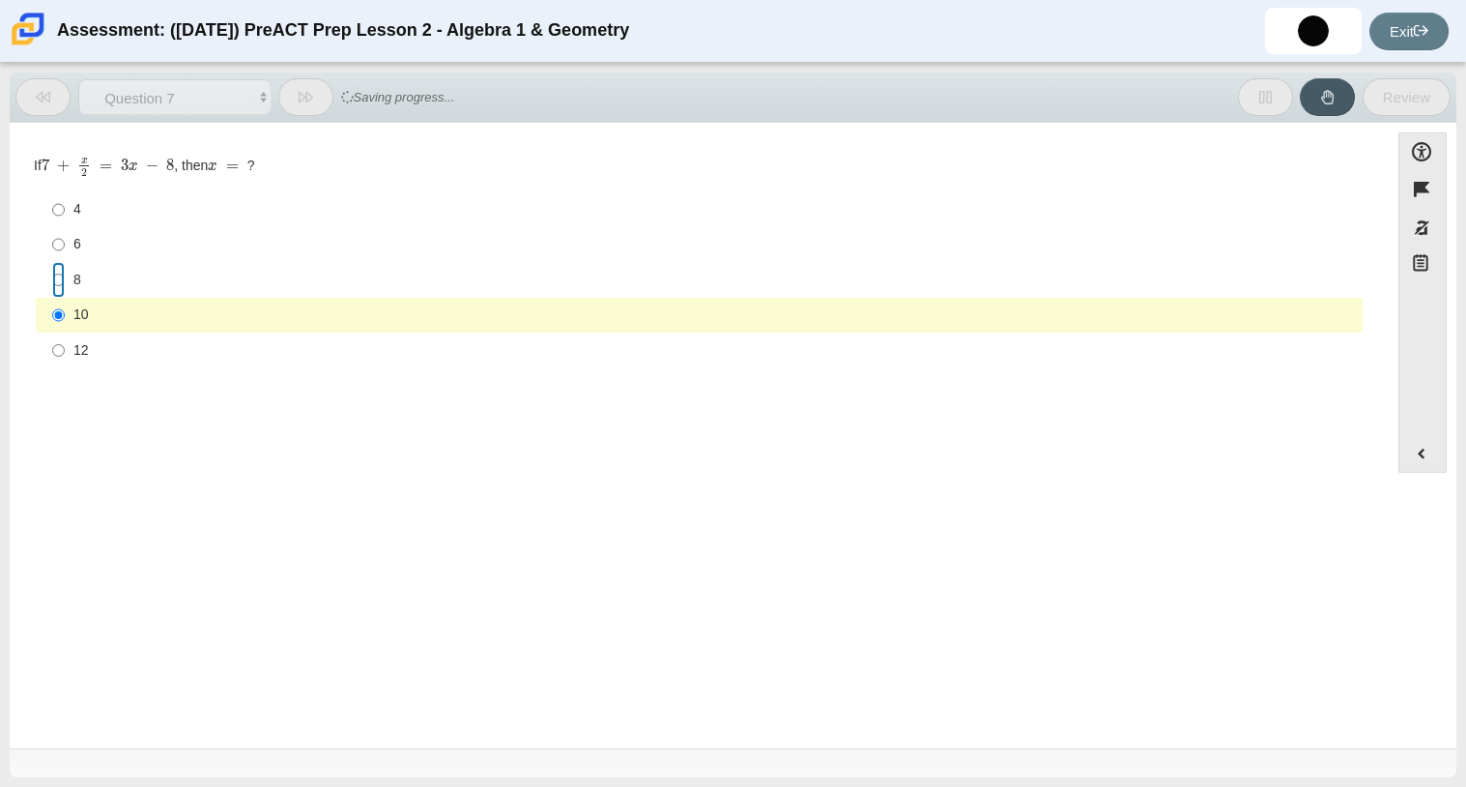
radio input "true"
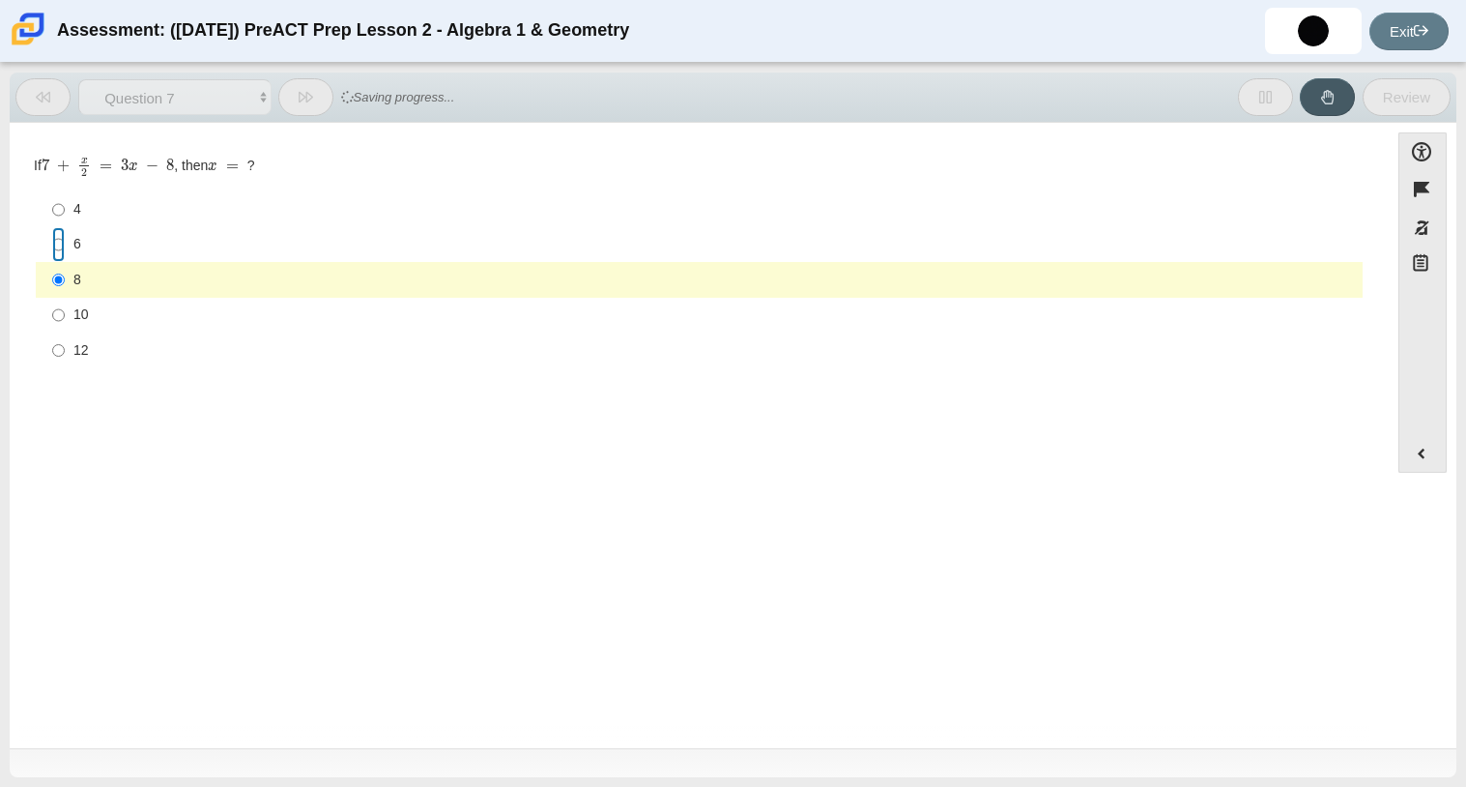
radio input "true"
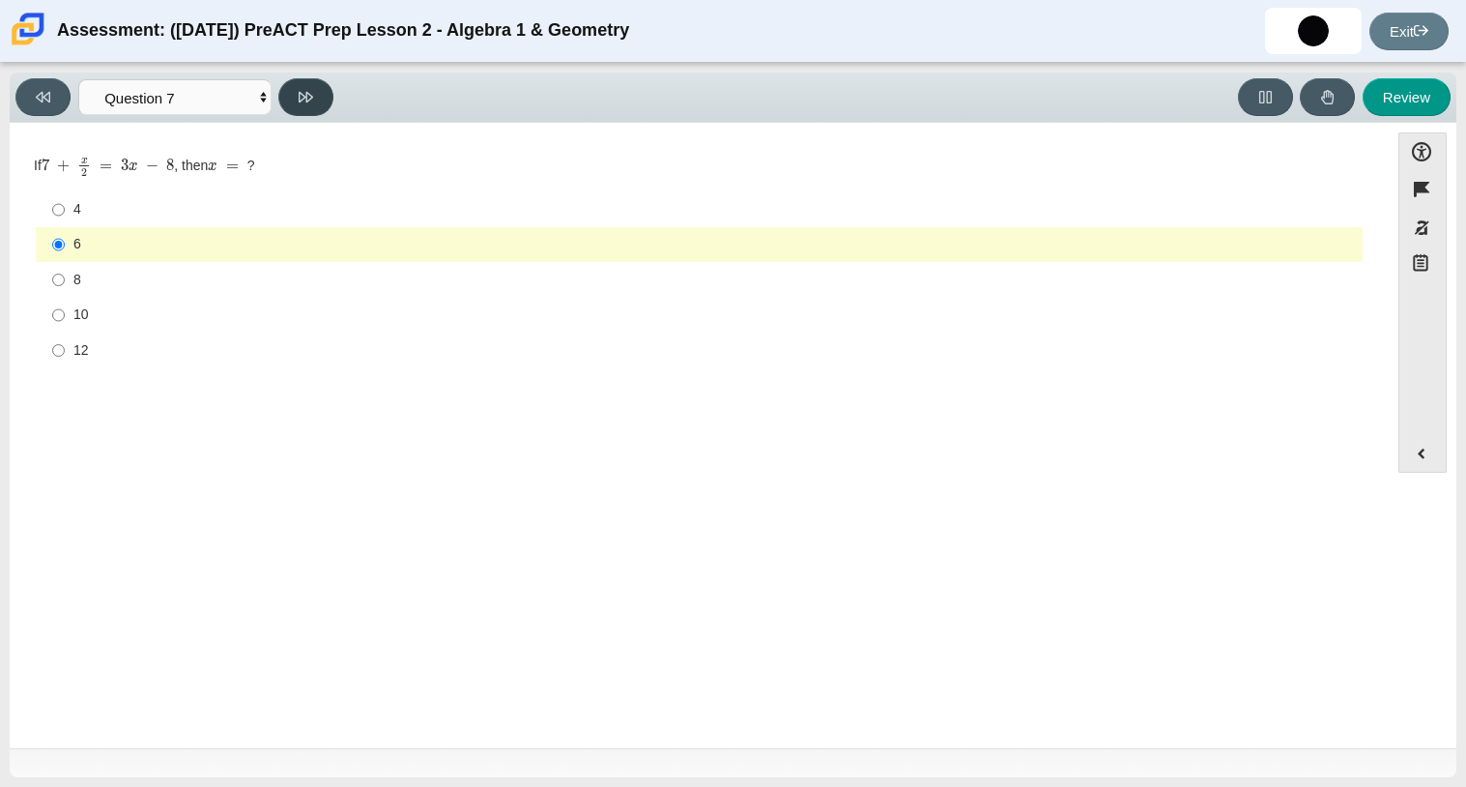
click at [312, 94] on icon at bounding box center [306, 97] width 14 height 11
select select "ec95ace6-bebc-42b8-9428-40567494d4da"
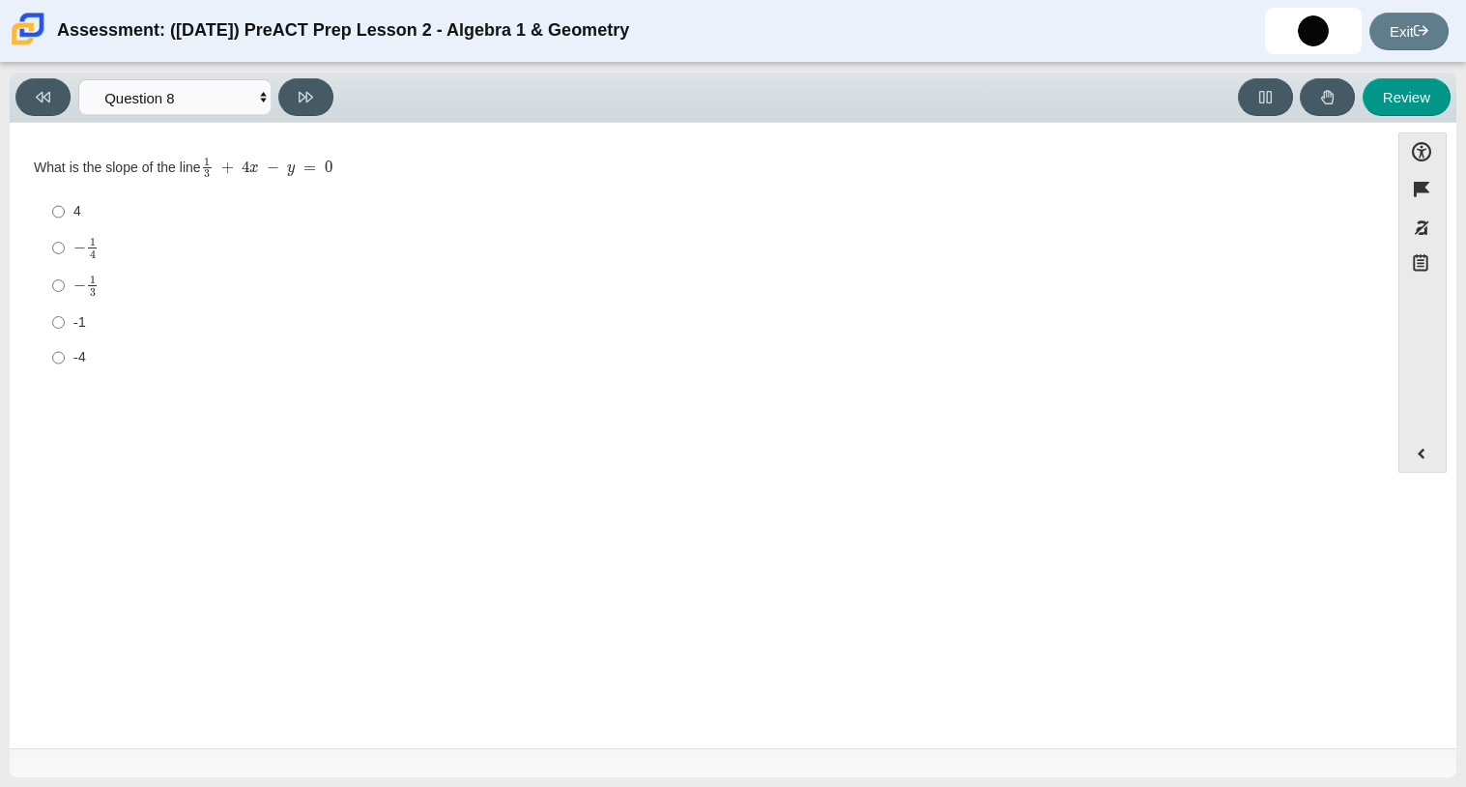
click at [287, 201] on label "4 4" at bounding box center [701, 211] width 1324 height 35
click at [65, 201] on input "4 4" at bounding box center [58, 211] width 13 height 35
radio input "true"
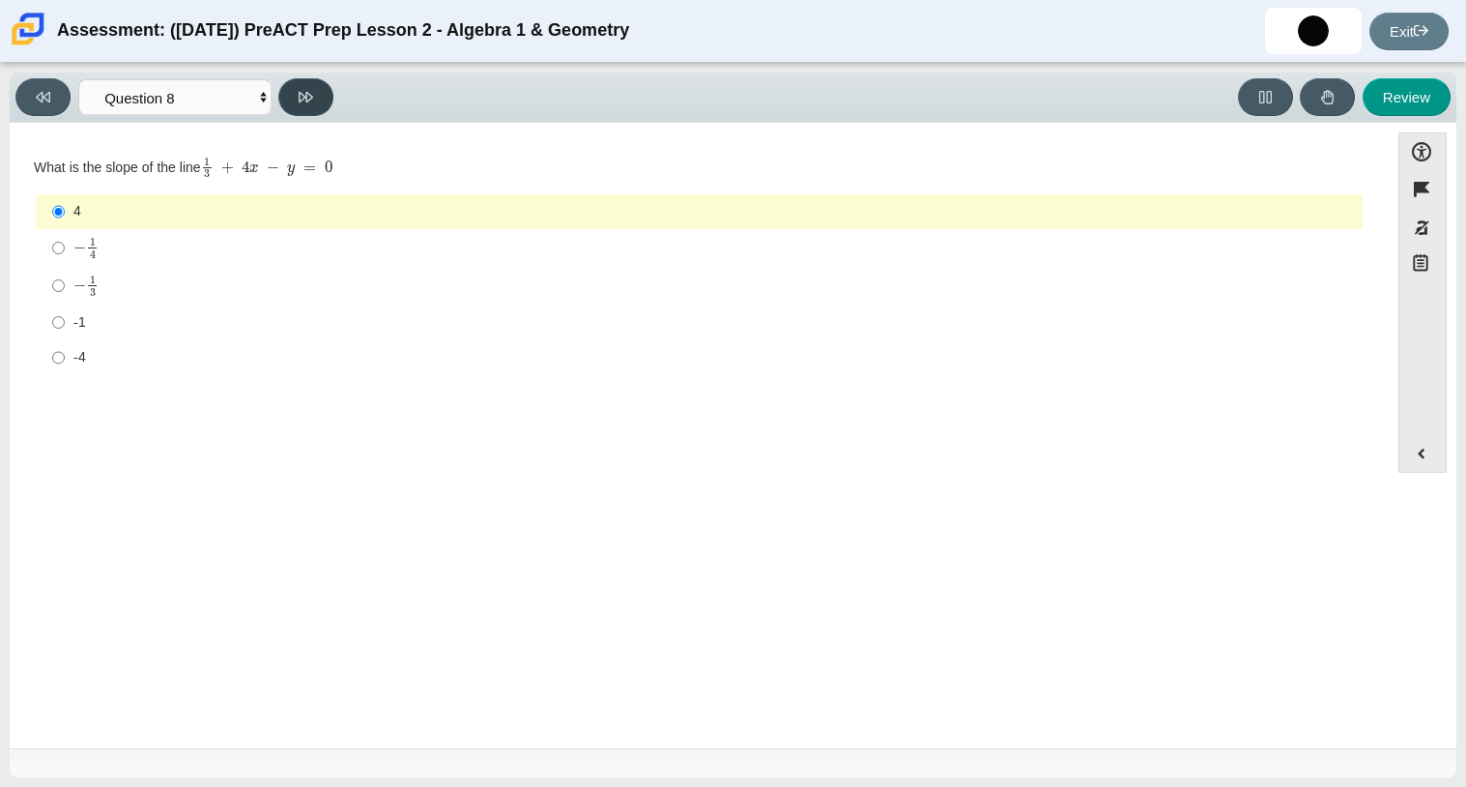
click at [322, 99] on button at bounding box center [305, 97] width 55 height 38
select select "210571de-36a6-4d8e-a361-ceff8ef801dc"
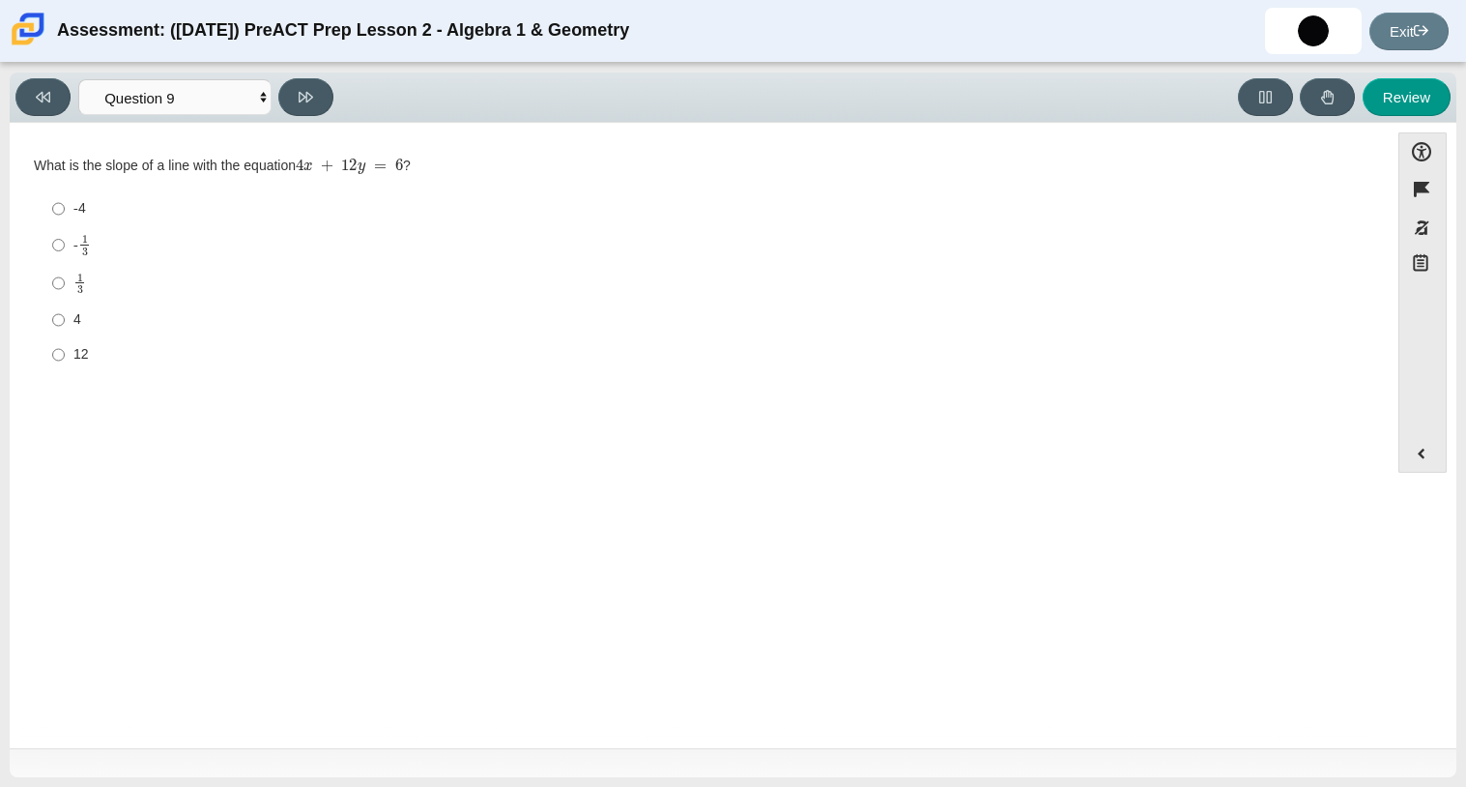
click at [216, 114] on div "Viewing Question 9 of 10 in Pacing Mode Questions Question 1 Question 2 Questio…" at bounding box center [178, 97] width 326 height 38
click at [212, 103] on select "Questions Question 1 Question 2 Question 3 Question 4 Question 5 Question 6 Que…" at bounding box center [174, 97] width 193 height 36
click at [457, 273] on div "1 3" at bounding box center [714, 284] width 1282 height 22
click at [65, 273] on input "1 3 1 third" at bounding box center [58, 283] width 13 height 38
radio input "true"
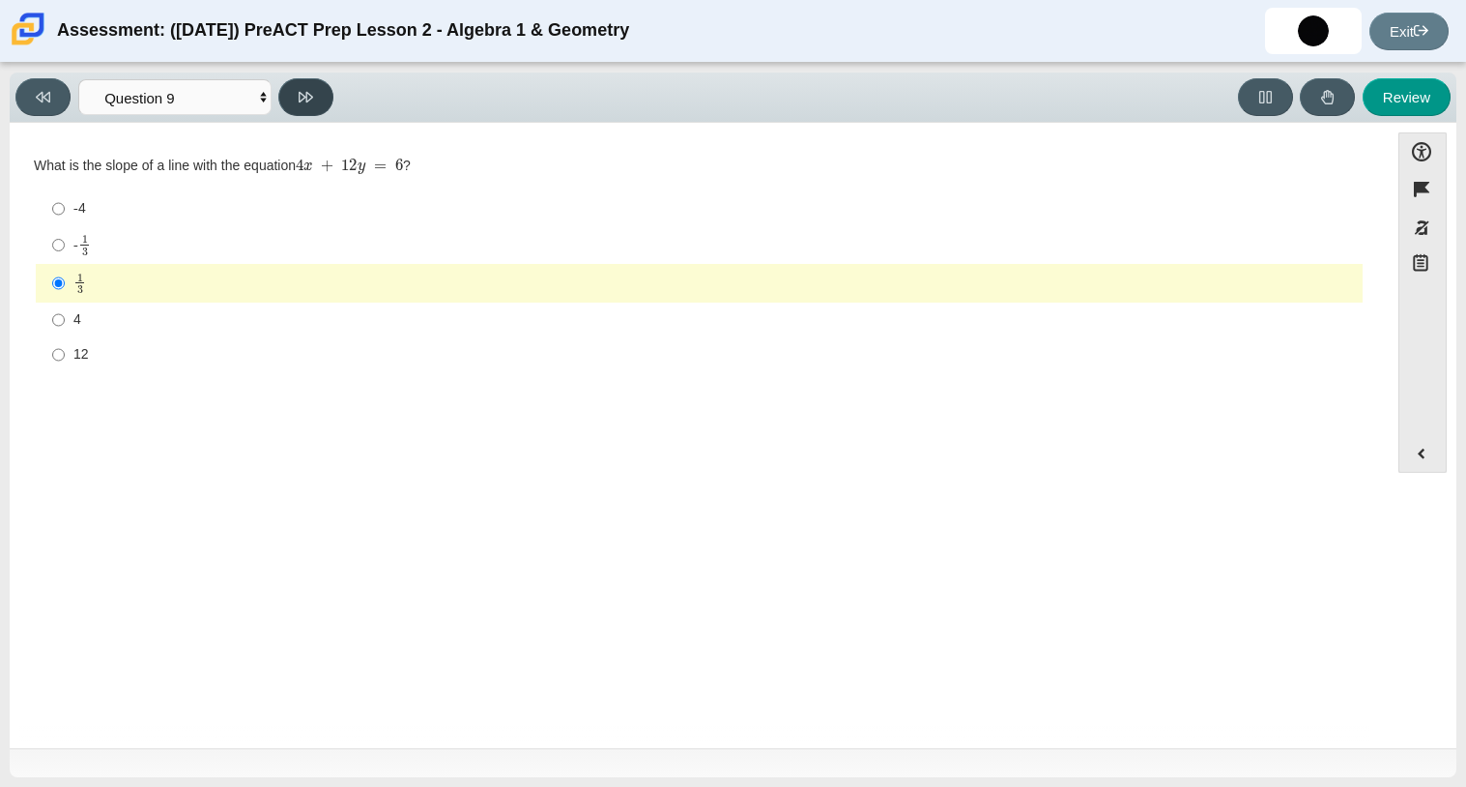
click at [321, 80] on button at bounding box center [305, 97] width 55 height 38
select select "ce81fe10-bf29-4b5e-8bd7-4f47f2fed4d8"
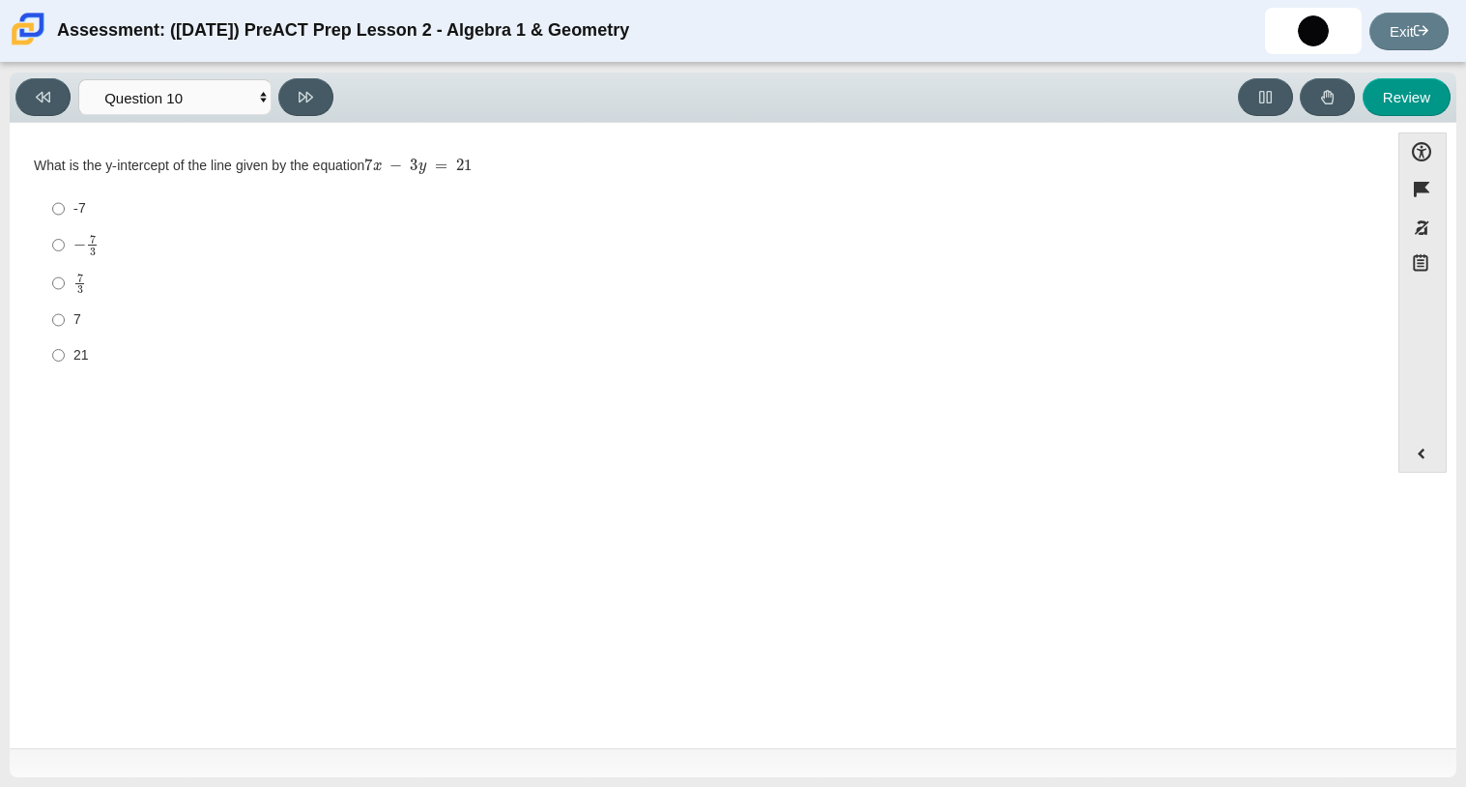
click at [82, 285] on mjx-frac "Assessment items" at bounding box center [79, 284] width 13 height 20
click at [65, 285] on input "7 3 7 thirds" at bounding box center [58, 283] width 13 height 38
radio input "true"
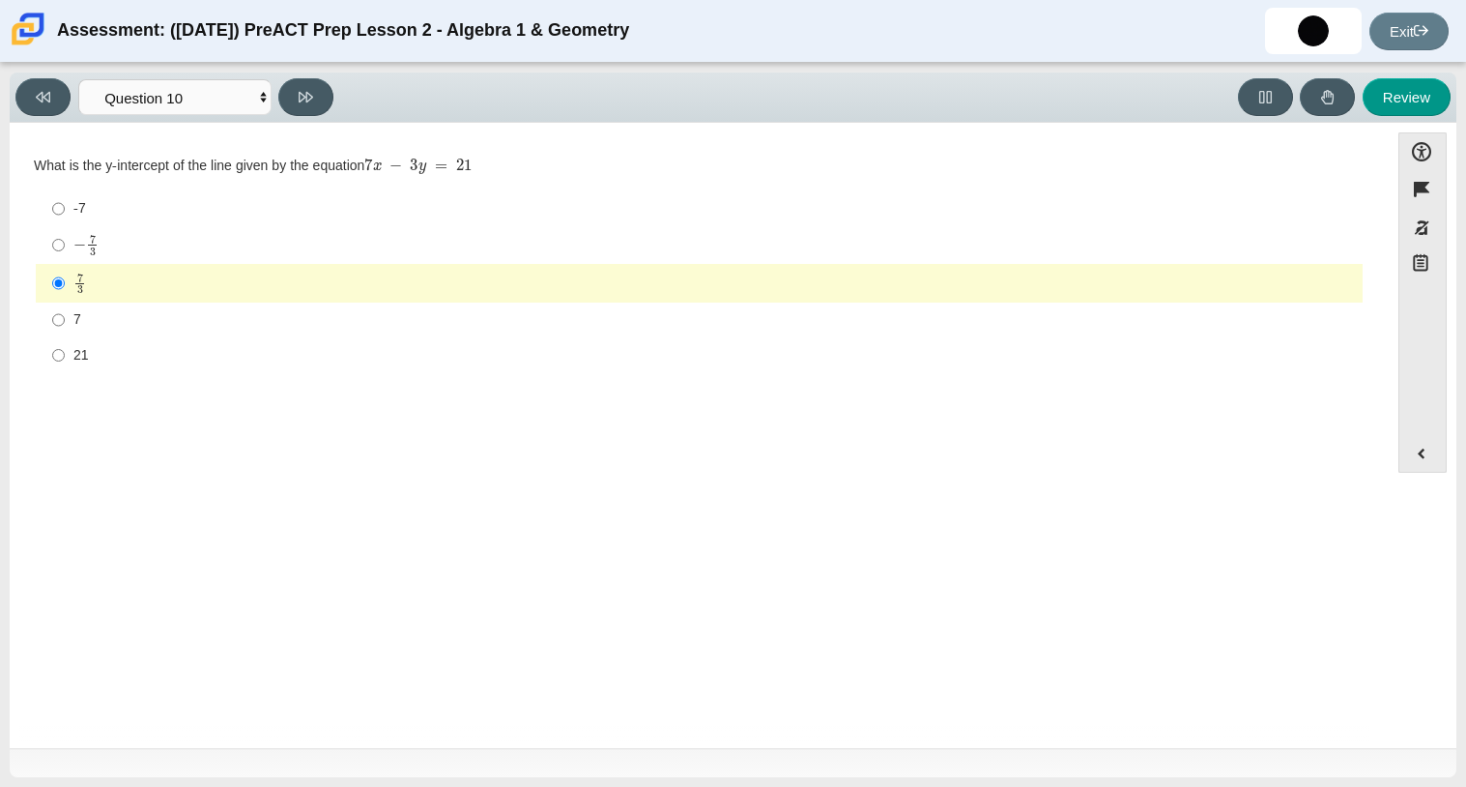
click at [71, 238] on label "− 7 3 negative 7 thirds" at bounding box center [701, 245] width 1324 height 38
click at [65, 238] on input "− 7 3 negative 7 thirds" at bounding box center [58, 245] width 13 height 38
radio input "true"
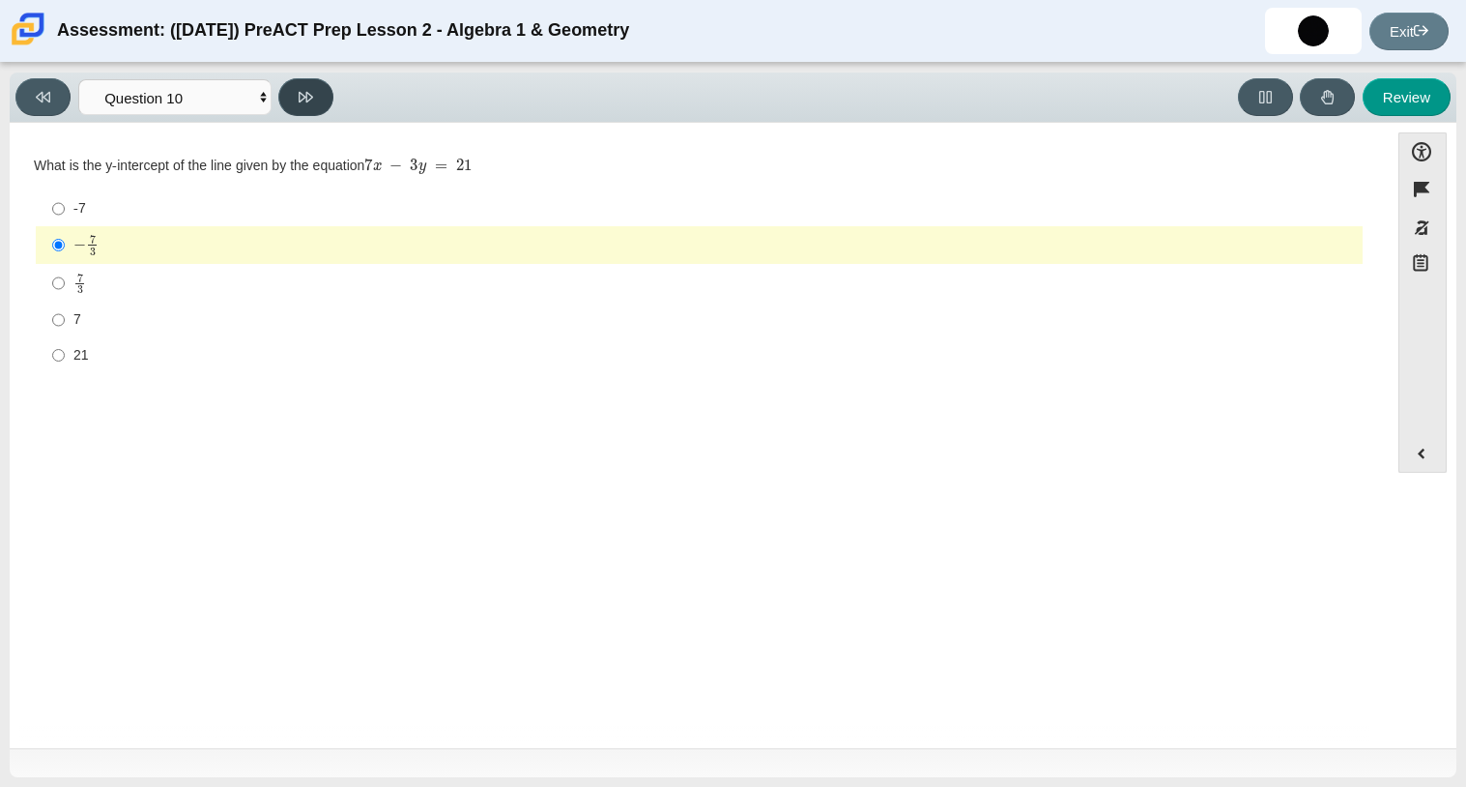
click at [304, 90] on icon at bounding box center [306, 97] width 14 height 14
select select "review"
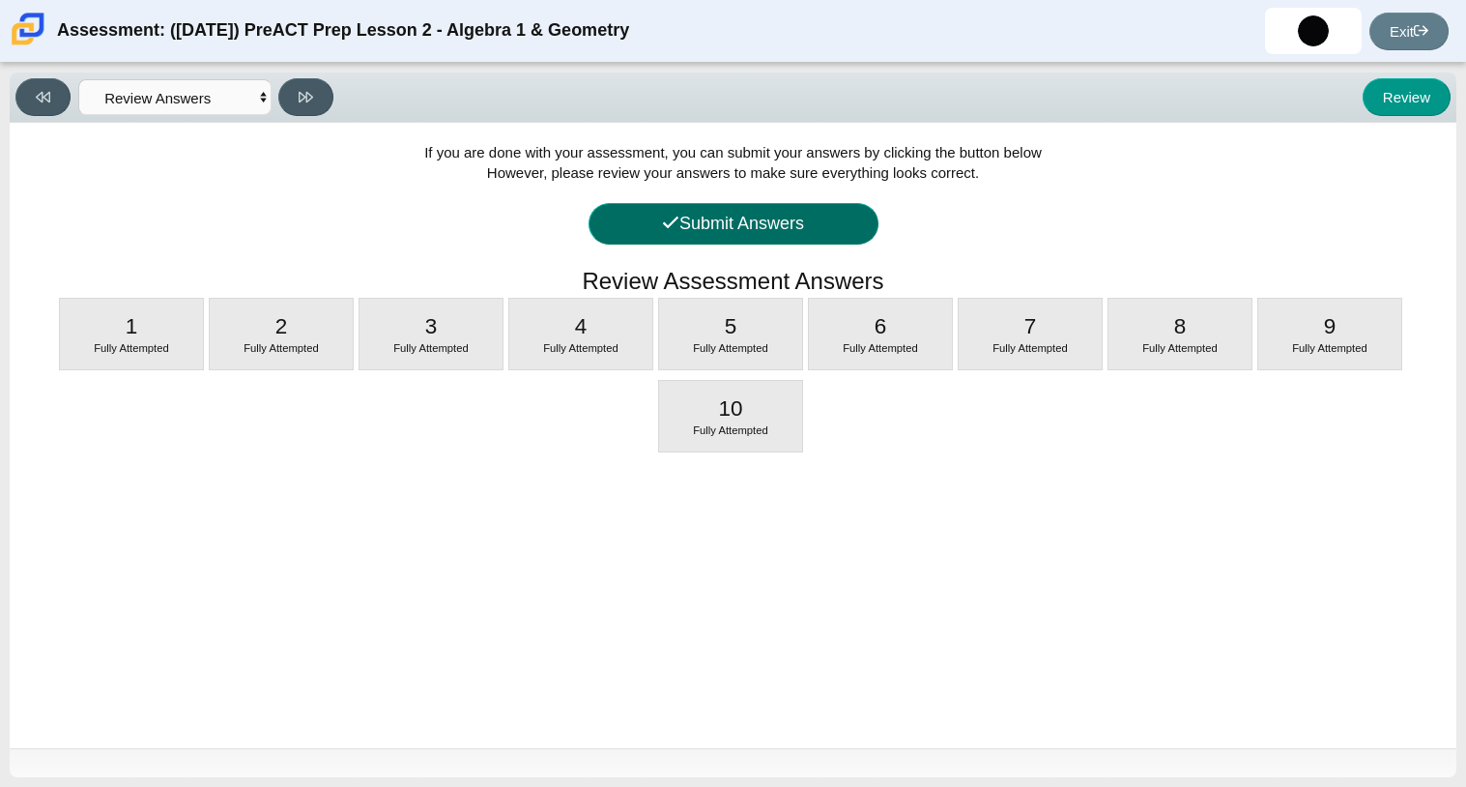
click at [822, 216] on button "Submit Answers" at bounding box center [734, 224] width 290 height 42
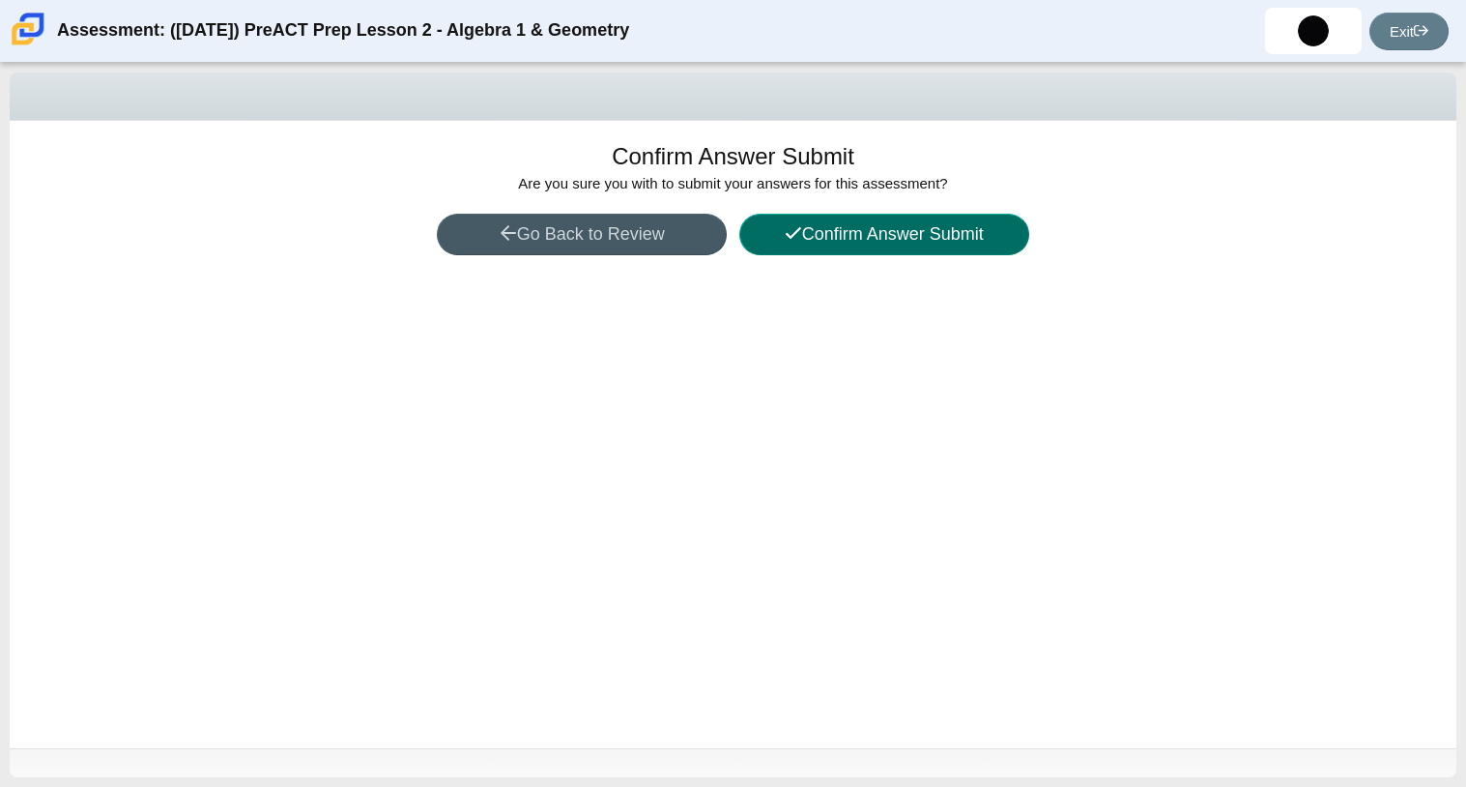
click at [918, 238] on button "Confirm Answer Submit" at bounding box center [884, 235] width 290 height 42
